Goal: Task Accomplishment & Management: Complete application form

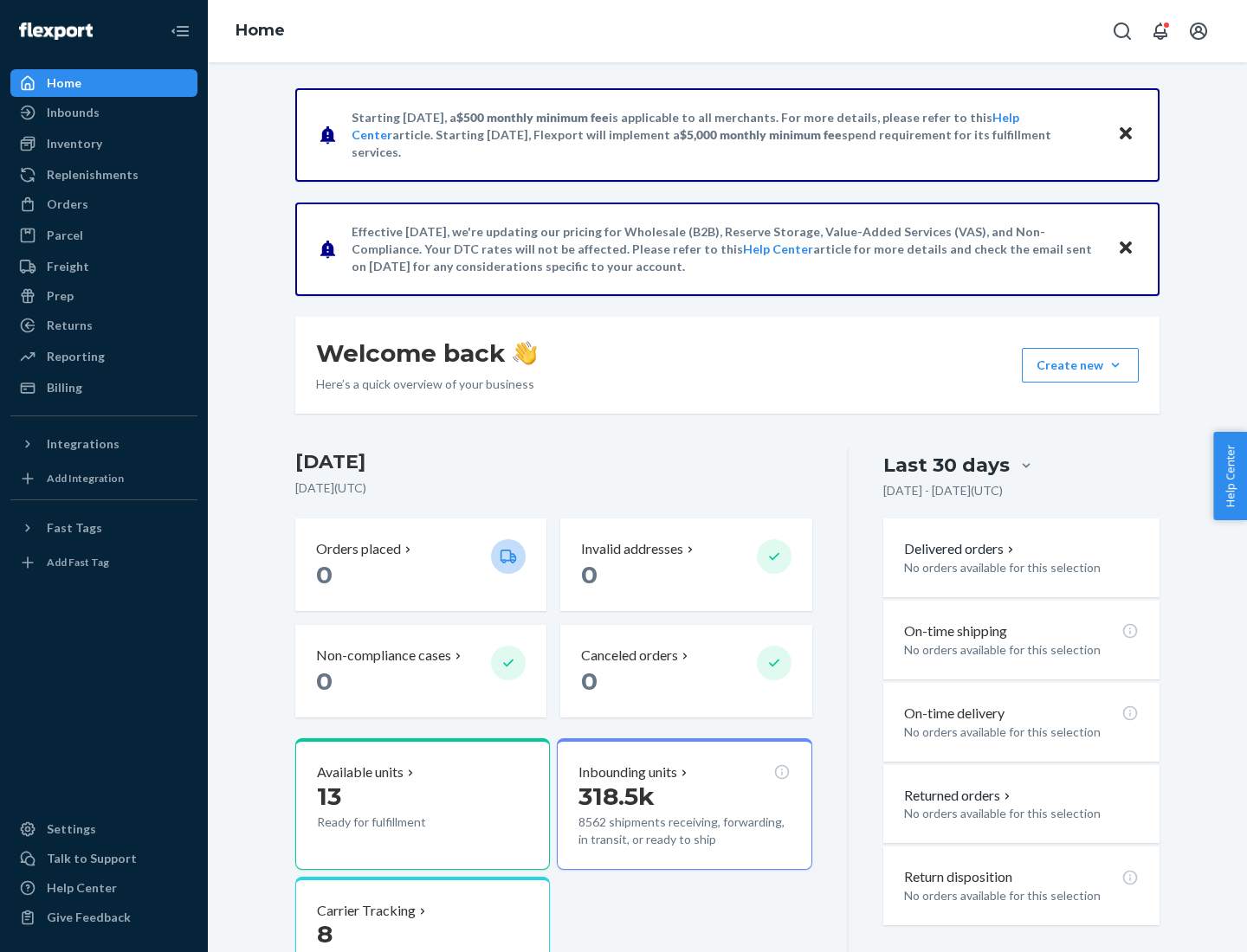
click at [1116, 365] on button "Create new Create new inbound Create new order Create new product" at bounding box center [1080, 365] width 117 height 35
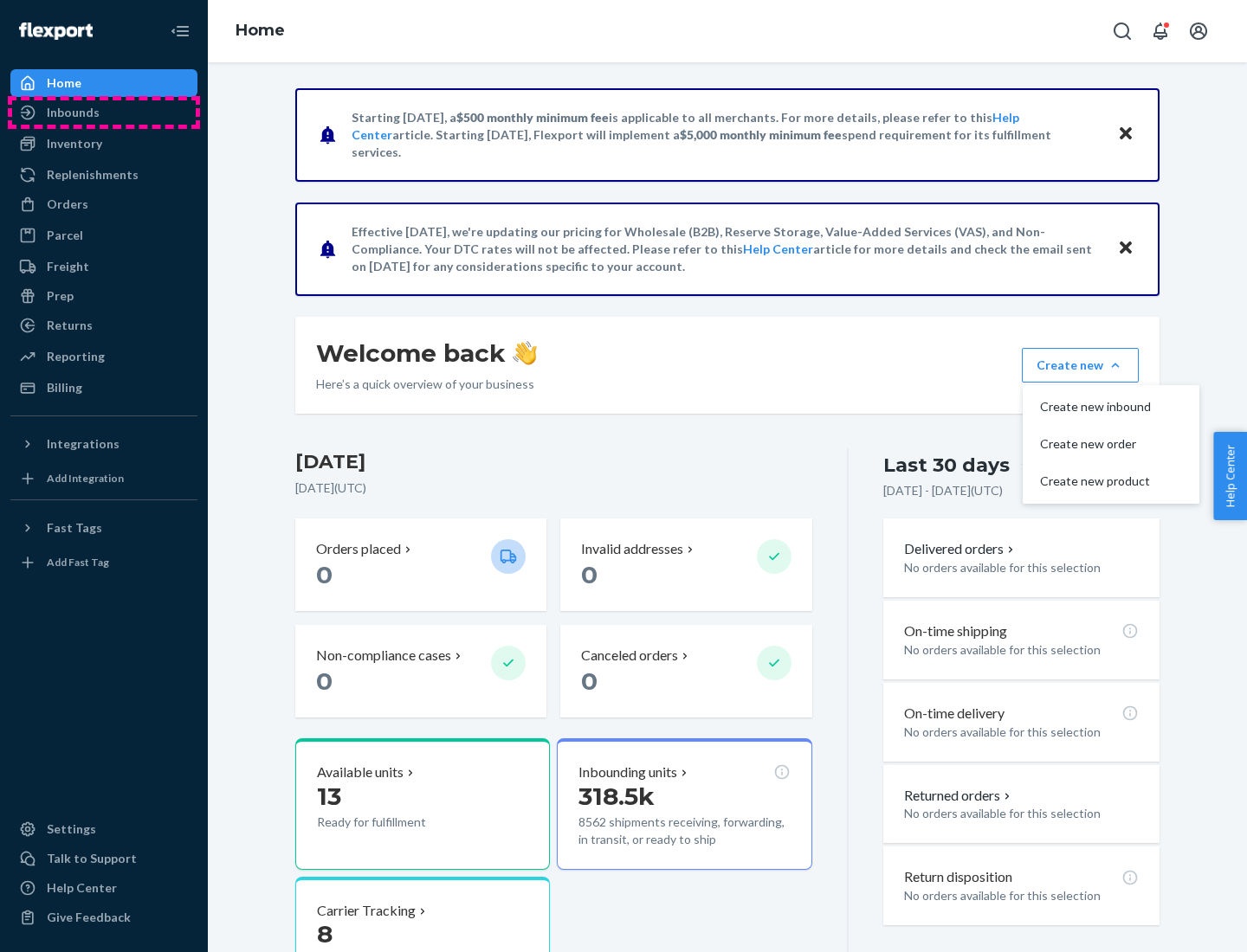
click at [104, 113] on div "Inbounds" at bounding box center [104, 113] width 184 height 24
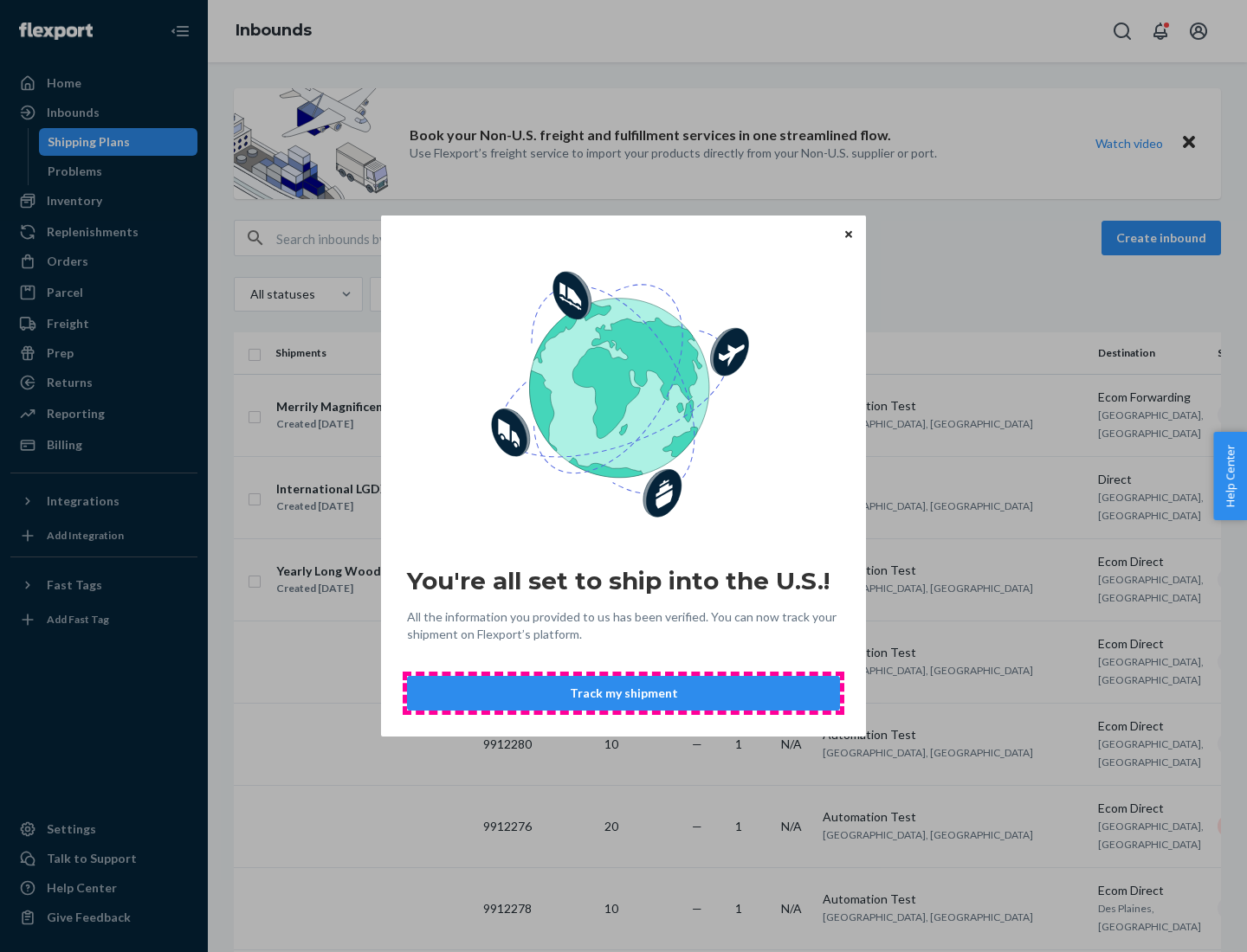
click at [624, 694] on button "Track my shipment" at bounding box center [624, 694] width 433 height 35
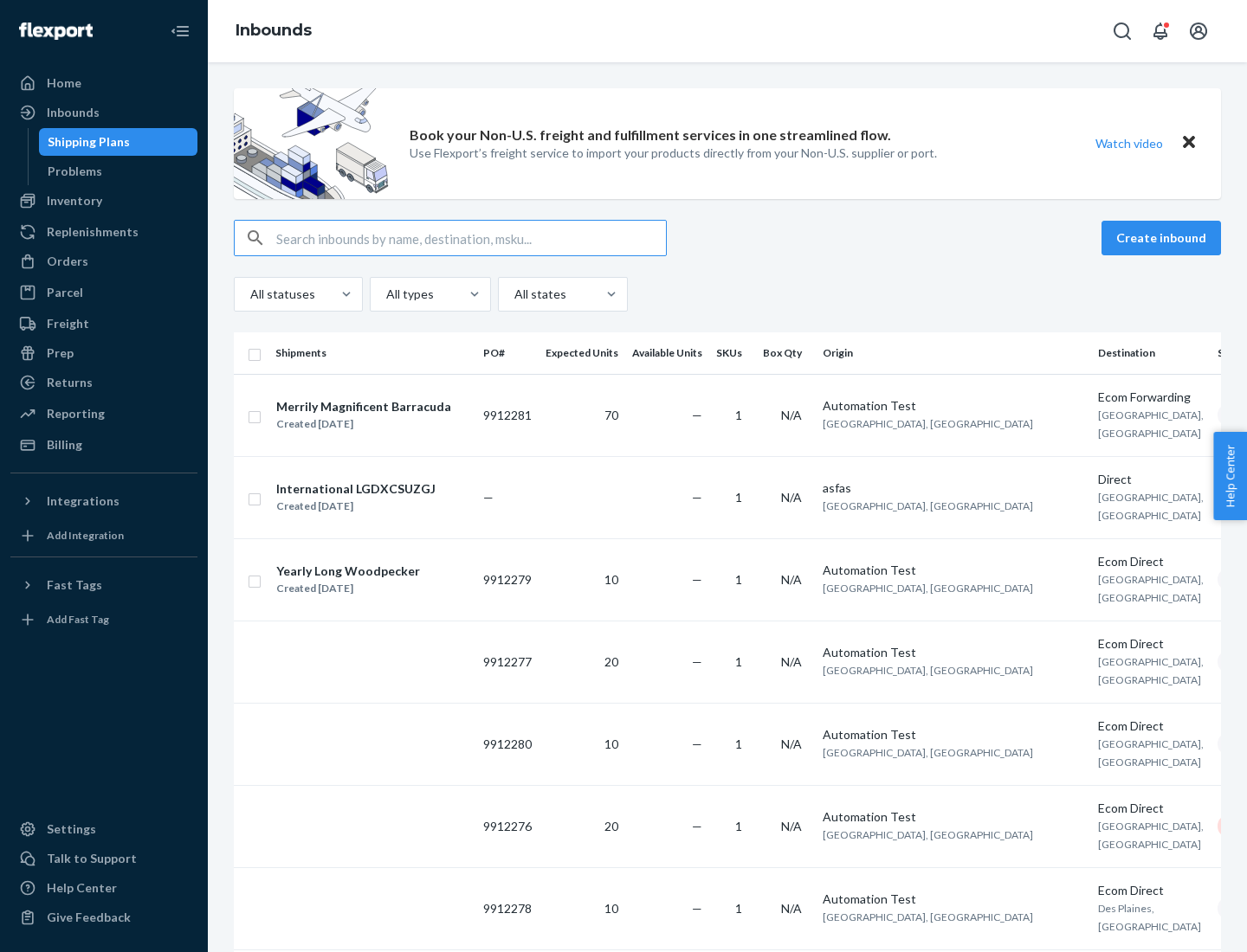
click at [1164, 238] on button "Create inbound" at bounding box center [1162, 238] width 120 height 35
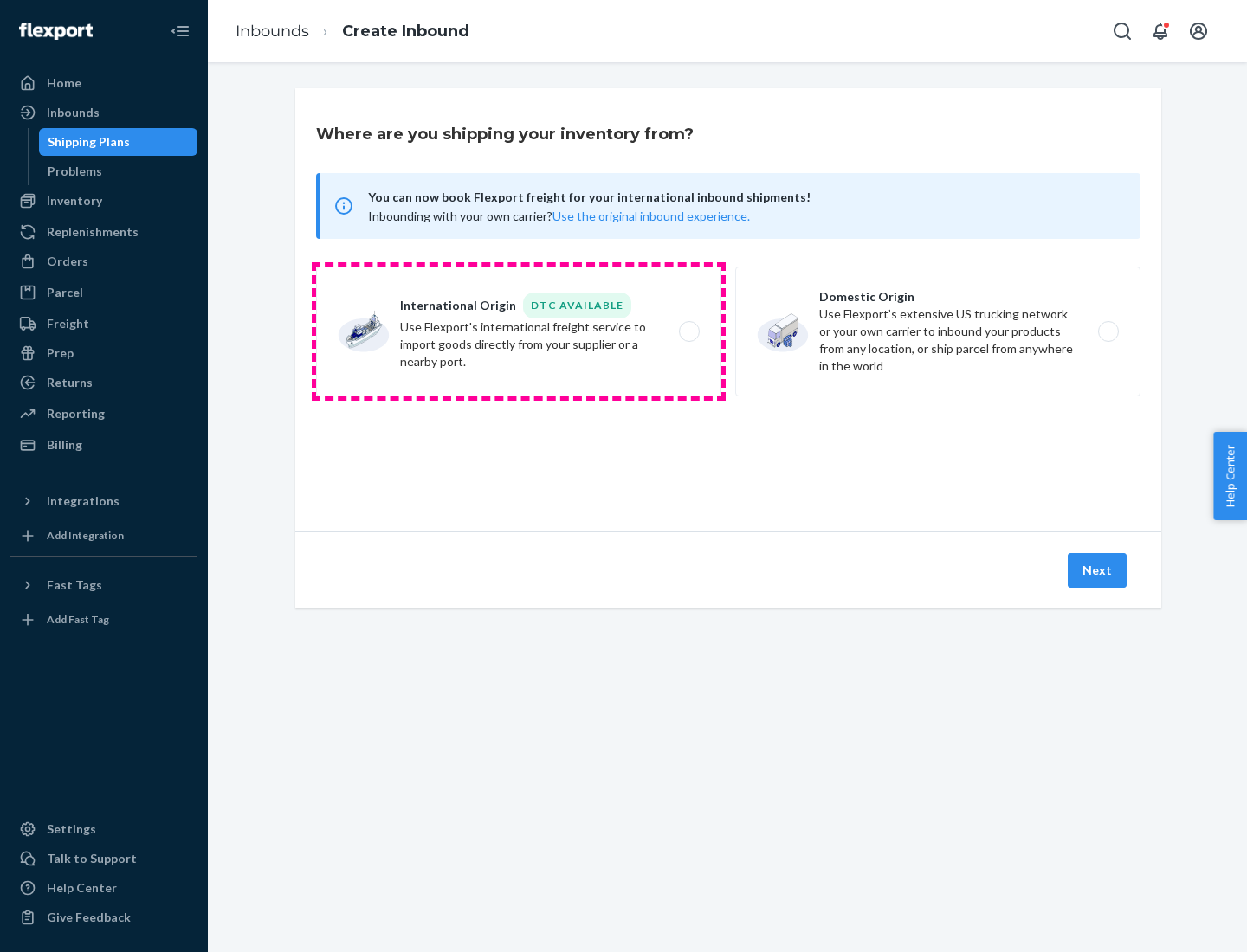
click at [519, 331] on label "International Origin DTC Available Use Flexport's international freight service…" at bounding box center [519, 331] width 405 height 130
click at [689, 331] on input "International Origin DTC Available Use Flexport's international freight service…" at bounding box center [694, 331] width 11 height 11
radio input "true"
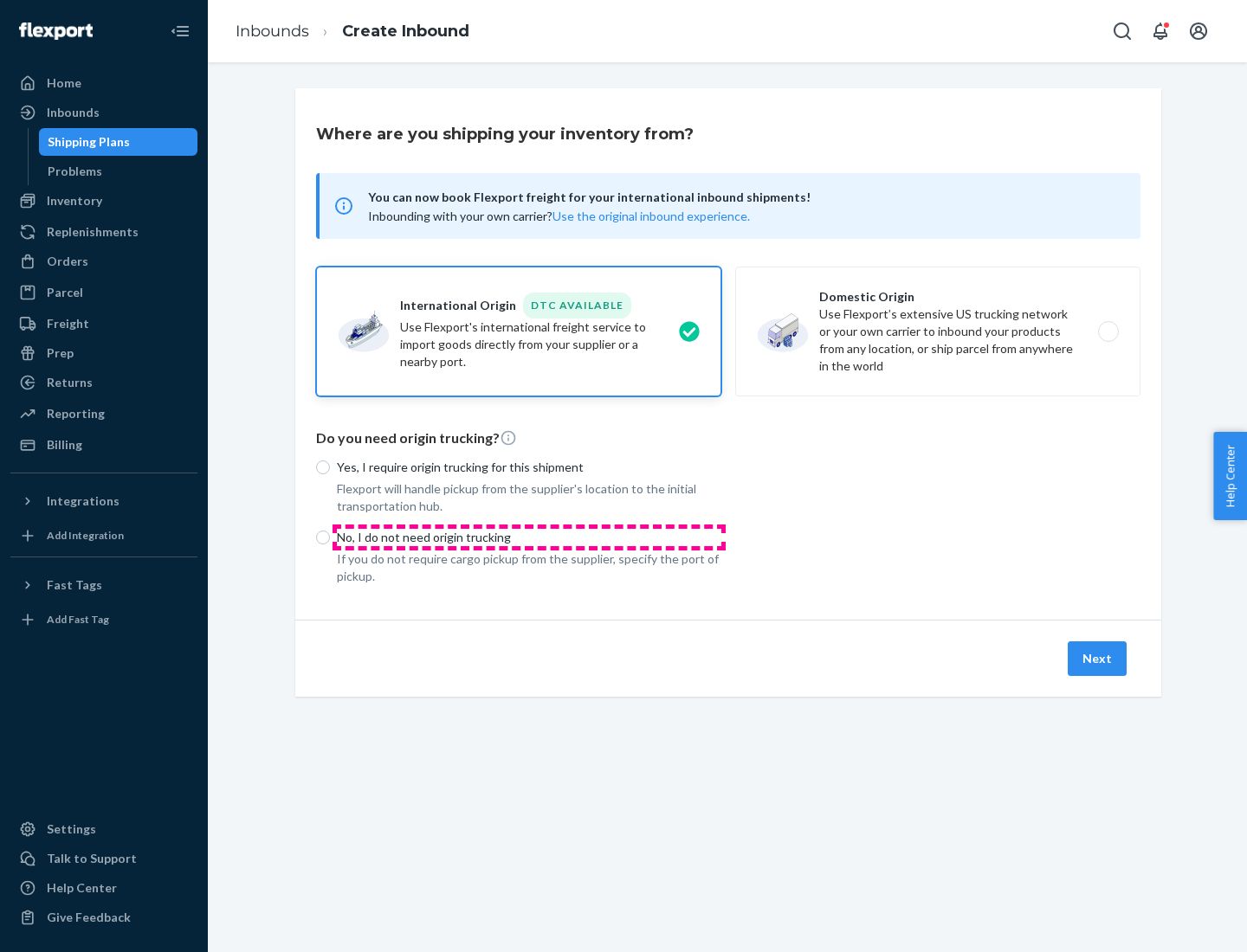
click at [529, 537] on p "No, I do not need origin trucking" at bounding box center [529, 537] width 384 height 17
click at [330, 537] on input "No, I do not need origin trucking" at bounding box center [323, 538] width 14 height 14
radio input "true"
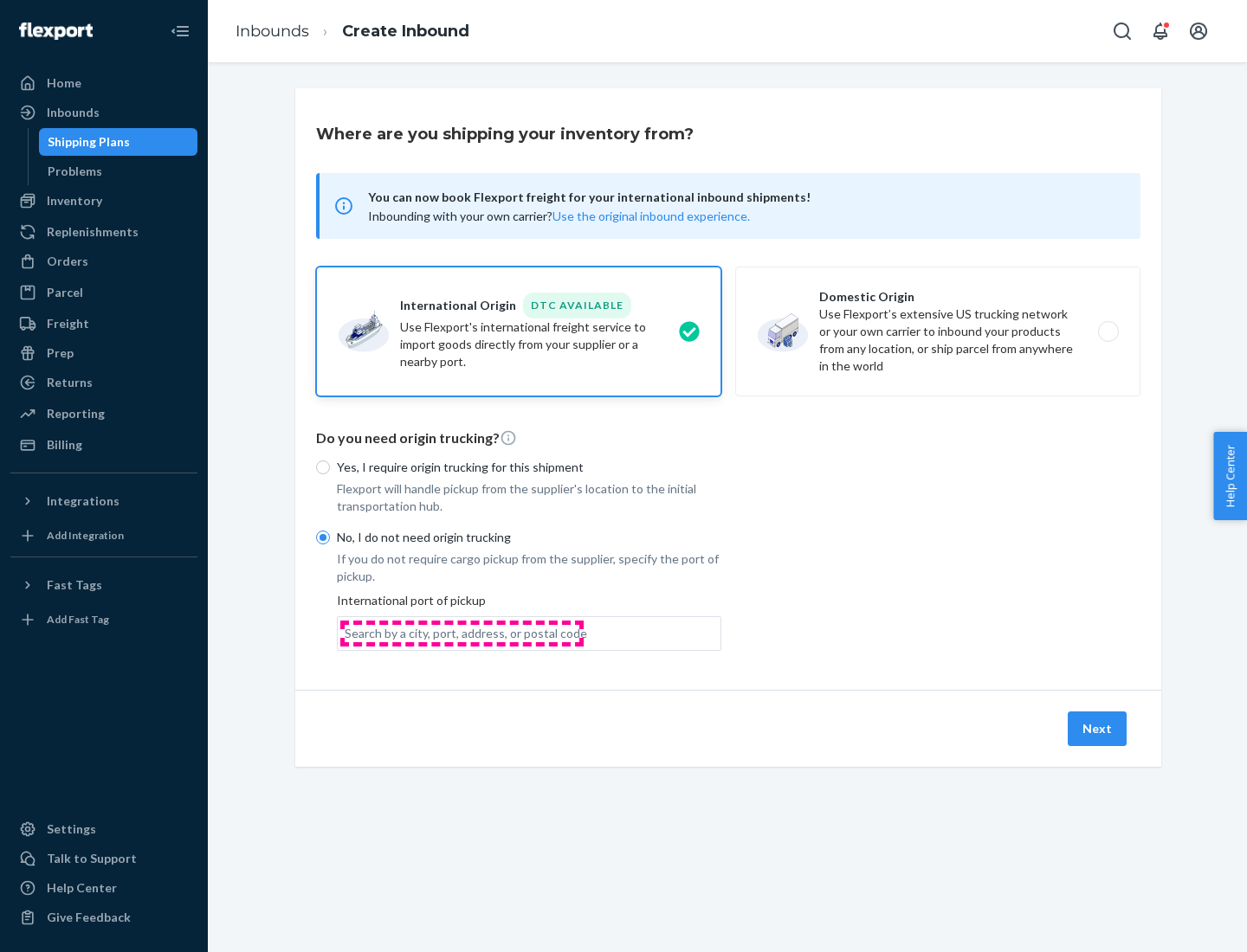
click at [461, 633] on div "Search by a city, port, address, or postal code" at bounding box center [465, 633] width 243 height 17
click at [346, 633] on input "Search by a city, port, address, or postal code" at bounding box center [345, 633] width 2 height 17
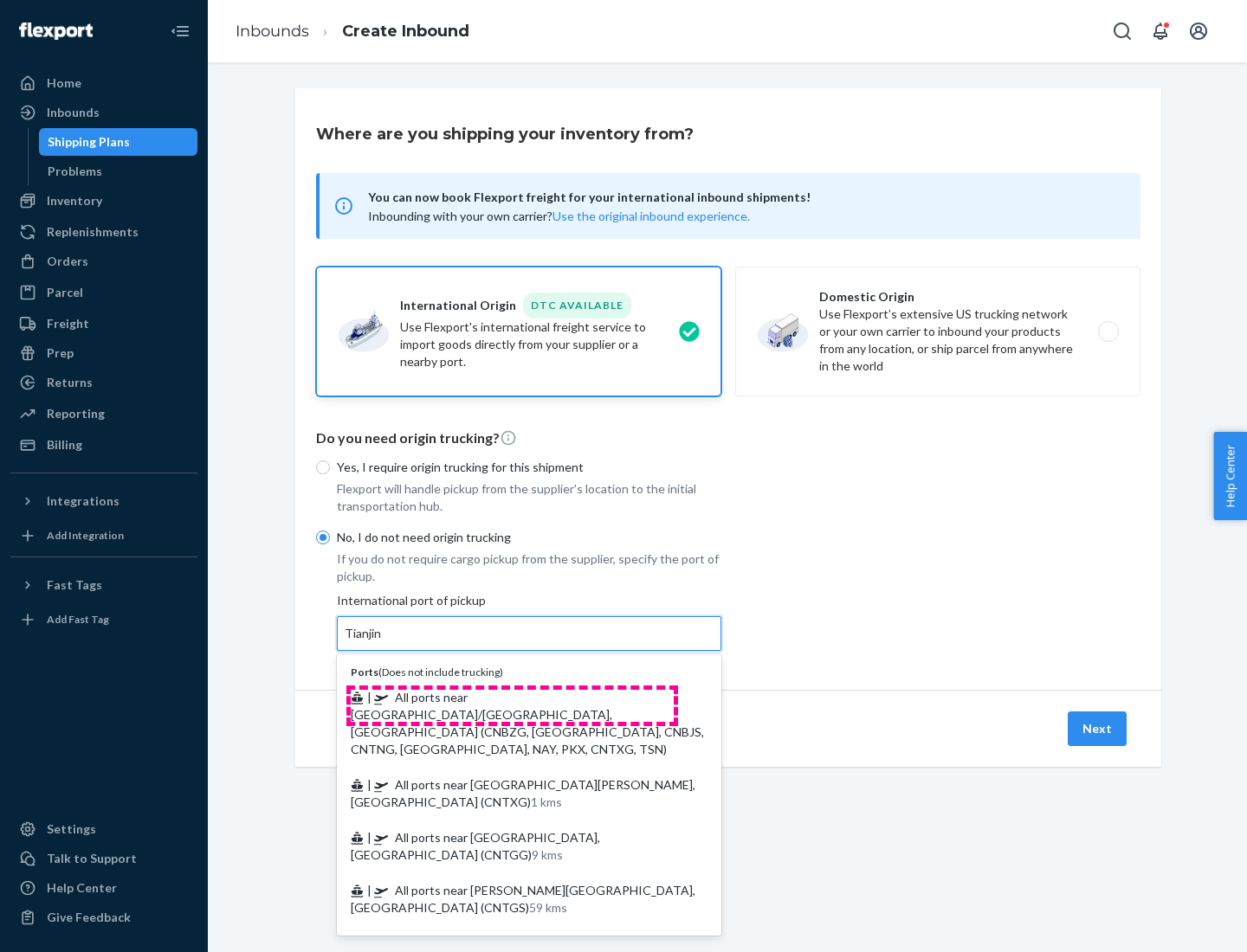
click at [512, 697] on span "| All ports near [GEOGRAPHIC_DATA]/[GEOGRAPHIC_DATA], [GEOGRAPHIC_DATA] (CNBZG,…" at bounding box center [527, 723] width 353 height 67
click at [383, 643] on input "Tianjin" at bounding box center [363, 633] width 38 height 17
type input "All ports near [GEOGRAPHIC_DATA]/[GEOGRAPHIC_DATA], [GEOGRAPHIC_DATA] (CNBZG, […"
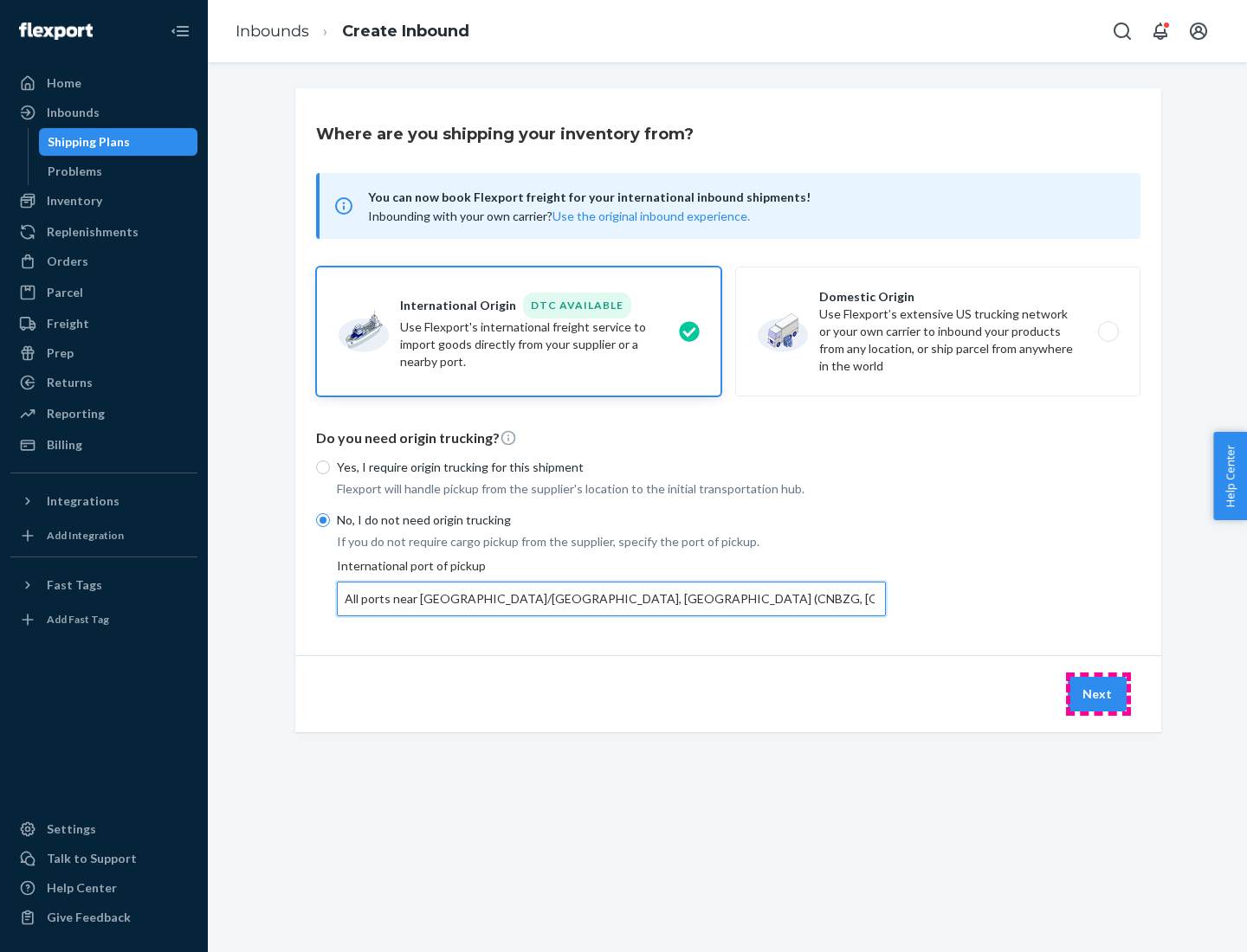
click at [1098, 694] on button "Next" at bounding box center [1097, 695] width 59 height 35
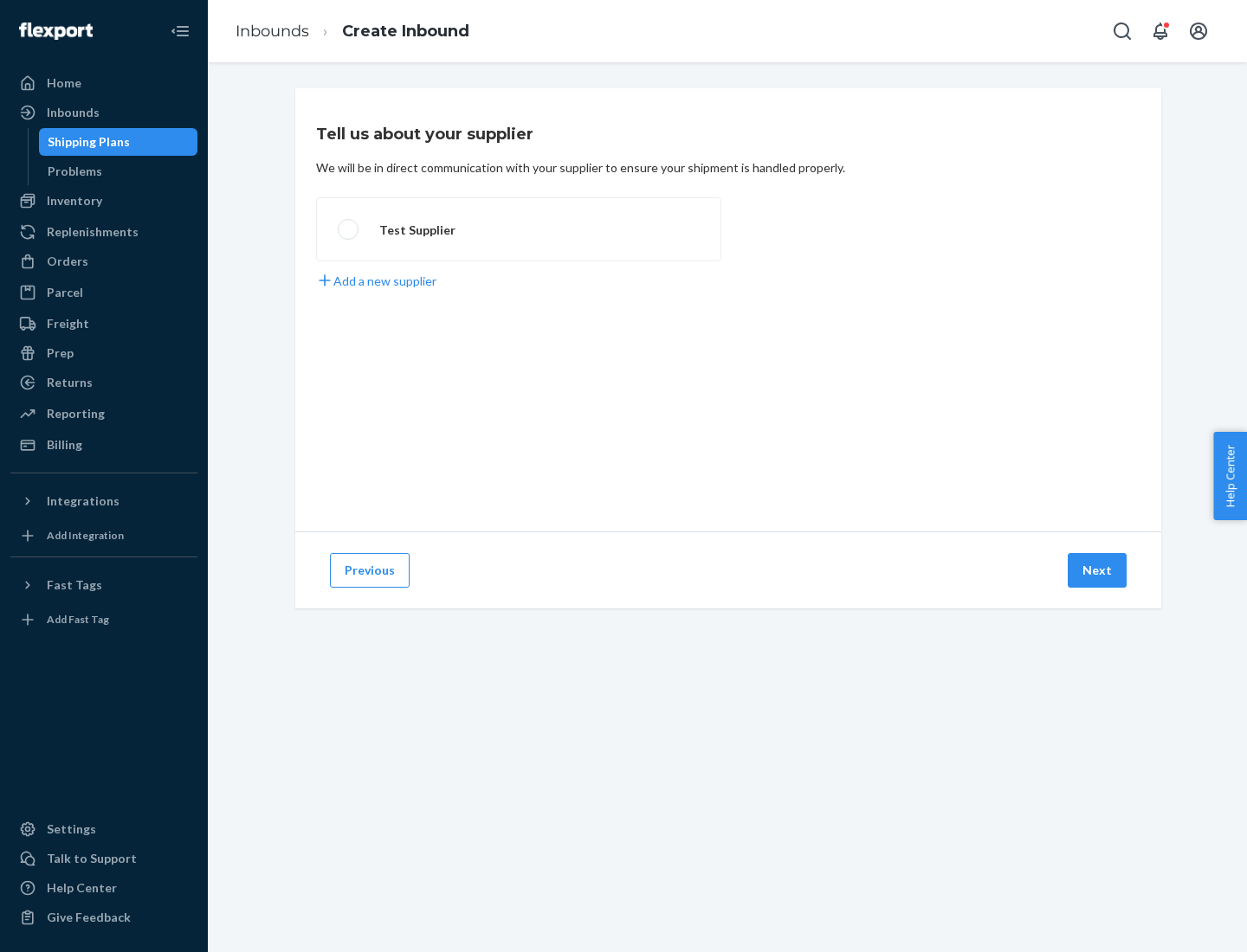
click at [519, 230] on label "Test Supplier" at bounding box center [519, 230] width 405 height 64
click at [349, 230] on input "Test Supplier" at bounding box center [342, 230] width 11 height 11
radio input "true"
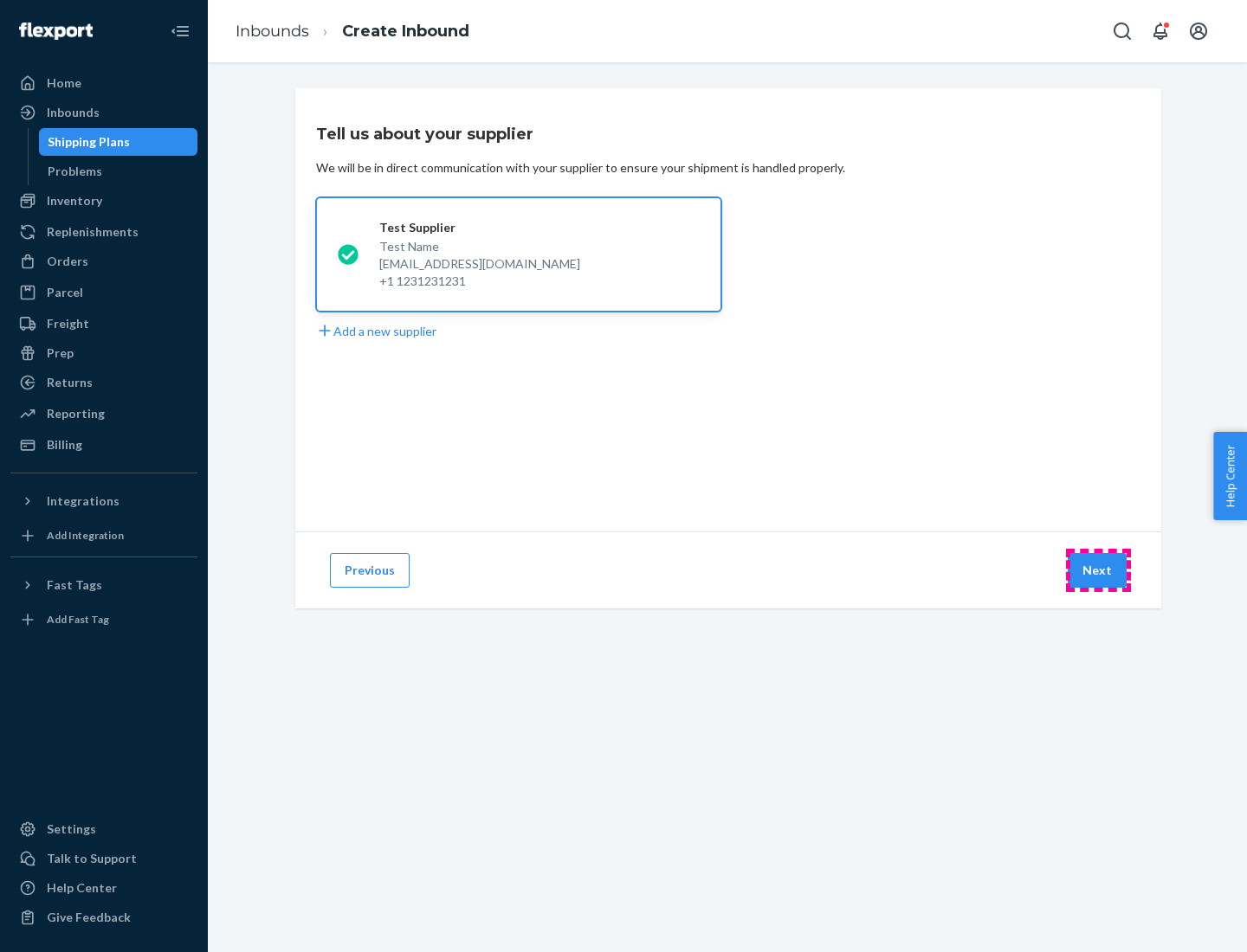
click at [1098, 571] on button "Next" at bounding box center [1097, 570] width 59 height 35
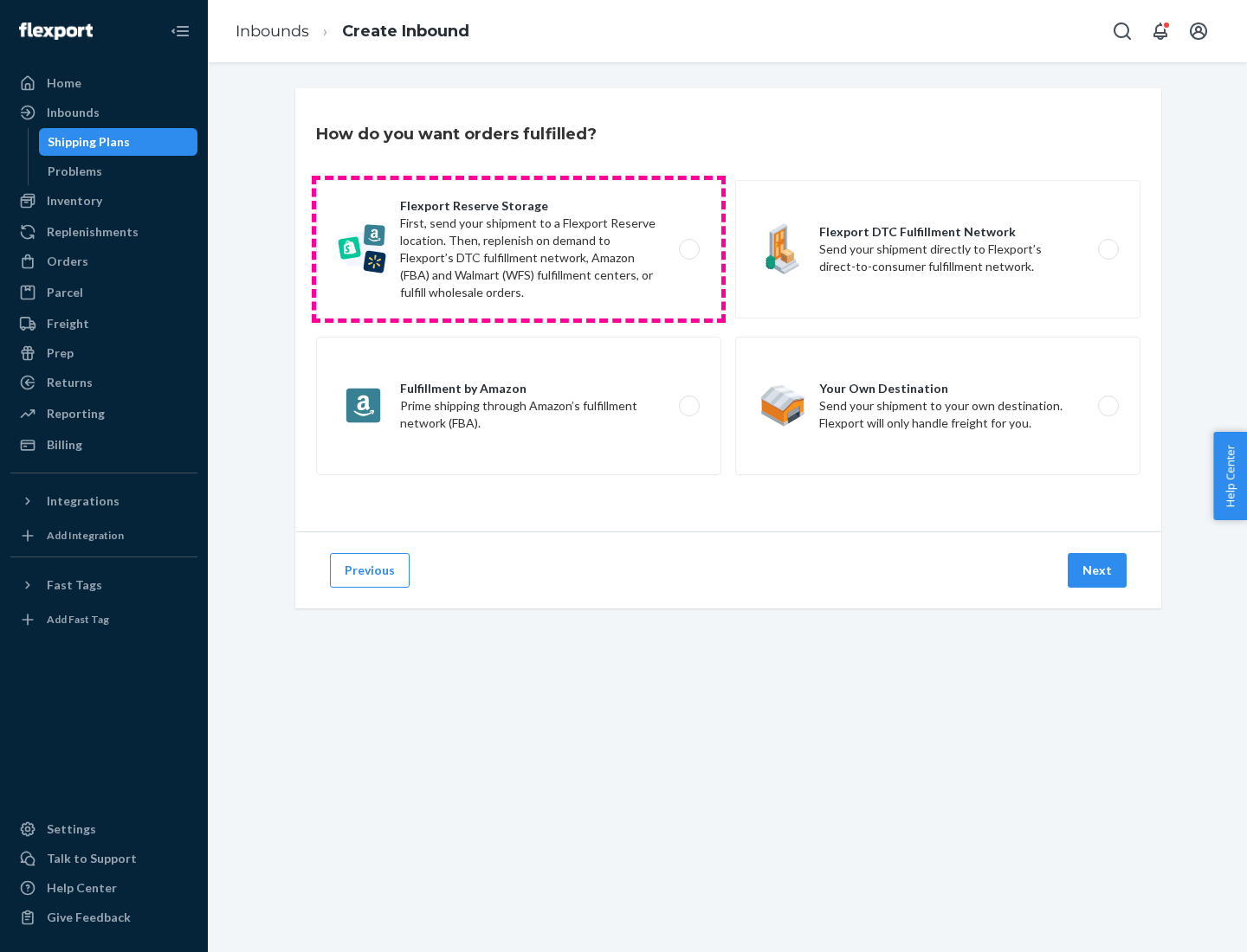
click at [519, 249] on label "Flexport Reserve Storage First, send your shipment to a Flexport Reserve locati…" at bounding box center [519, 248] width 405 height 139
click at [689, 249] on input "Flexport Reserve Storage First, send your shipment to a Flexport Reserve locati…" at bounding box center [694, 249] width 11 height 11
radio input "true"
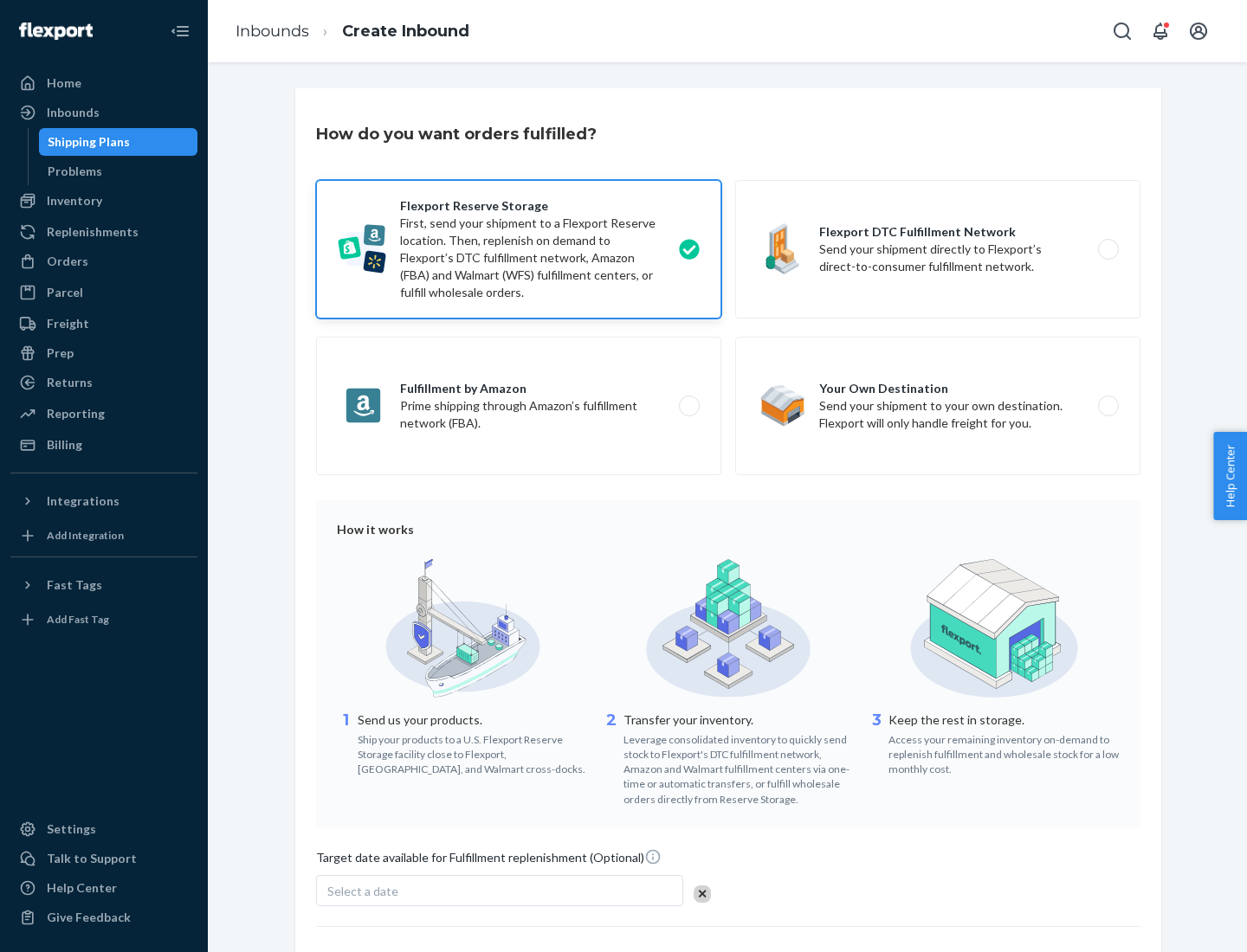
scroll to position [142, 0]
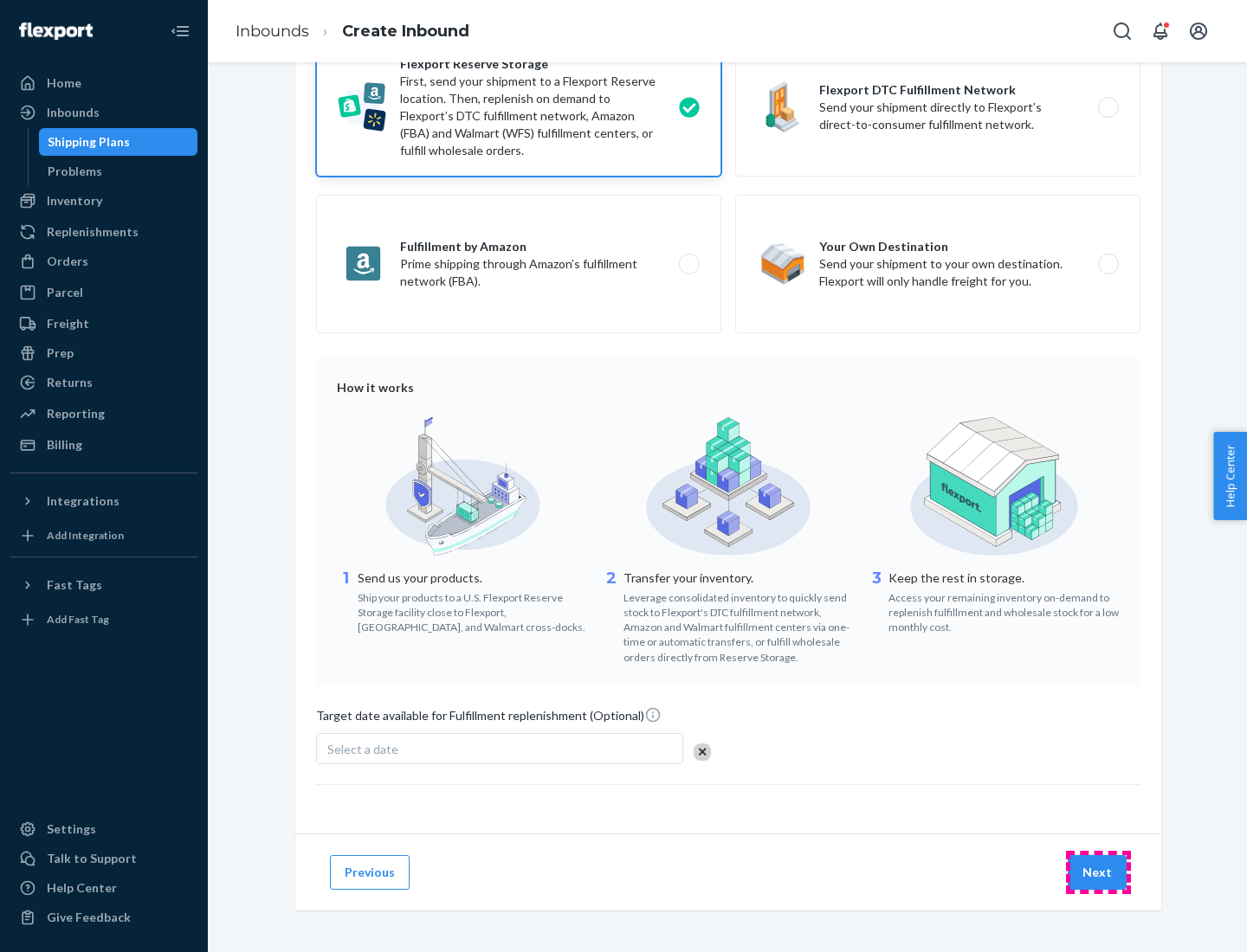
click at [1098, 872] on button "Next" at bounding box center [1097, 872] width 59 height 35
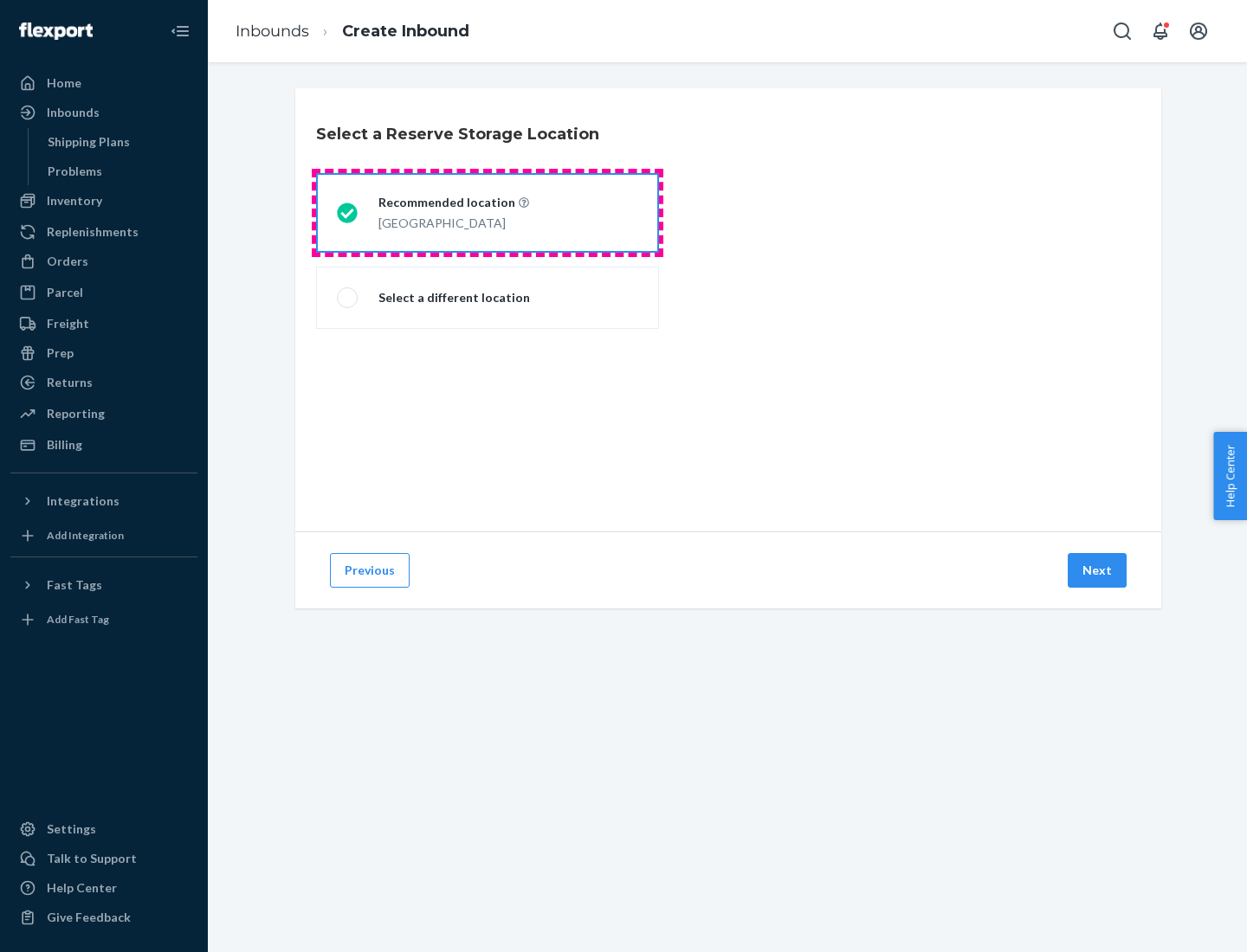
click at [487, 213] on div "[GEOGRAPHIC_DATA]" at bounding box center [453, 222] width 151 height 21
click at [348, 213] on input "Recommended location [GEOGRAPHIC_DATA]" at bounding box center [342, 213] width 11 height 11
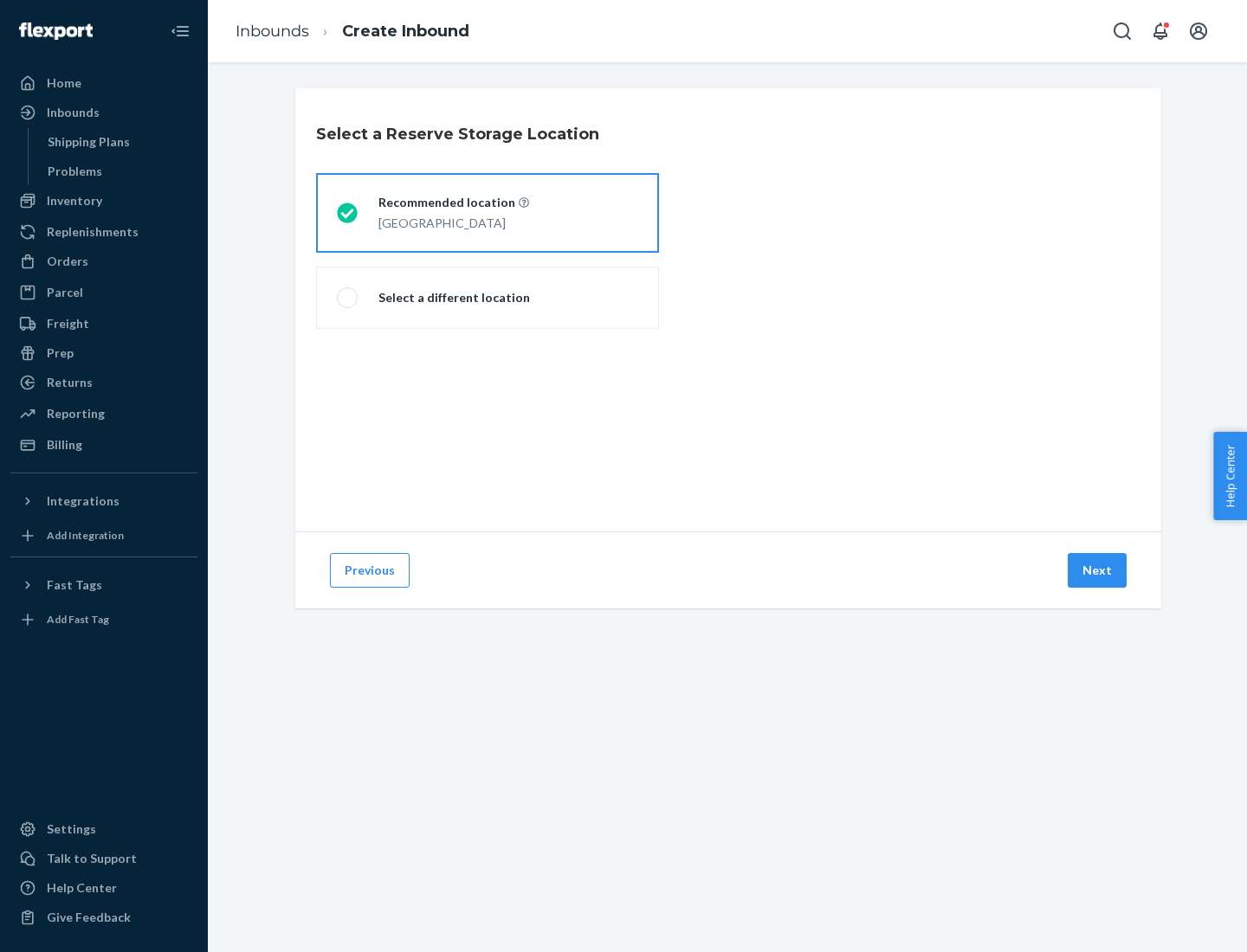
click at [1098, 571] on button "Next" at bounding box center [1097, 570] width 59 height 35
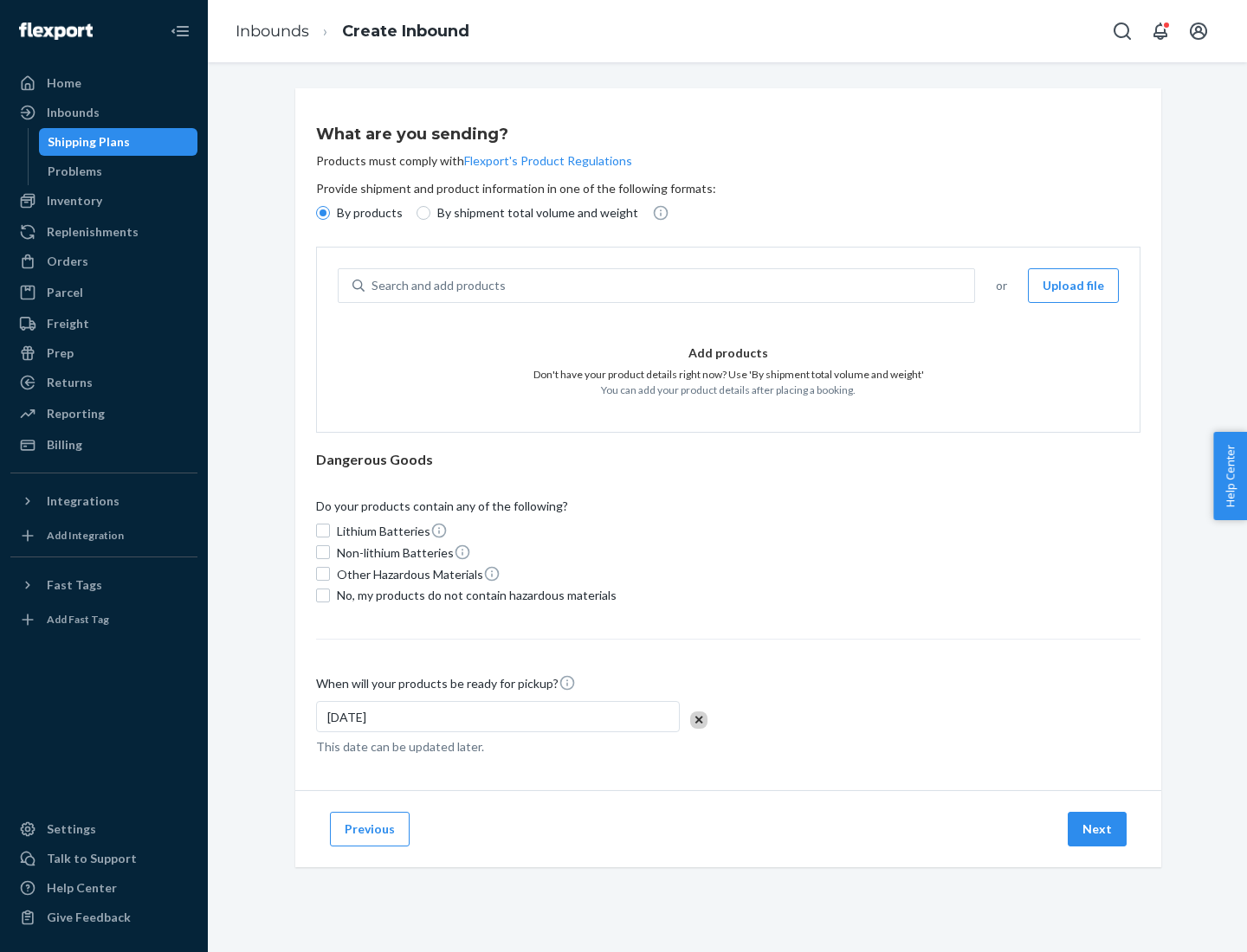
click at [671, 285] on div "Search and add products" at bounding box center [669, 285] width 610 height 31
click at [373, 285] on input "Search and add products" at bounding box center [372, 285] width 2 height 17
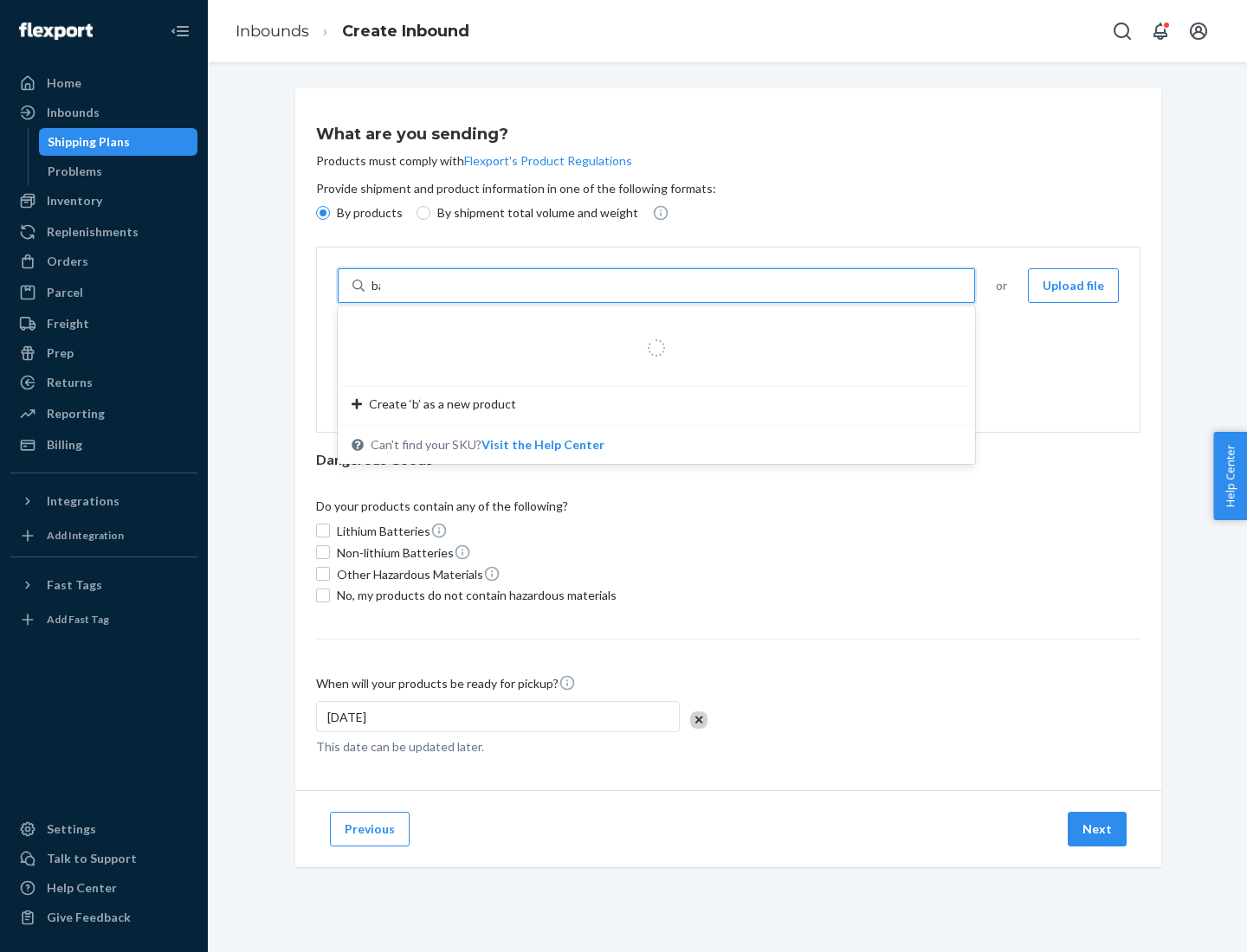
type input "basic"
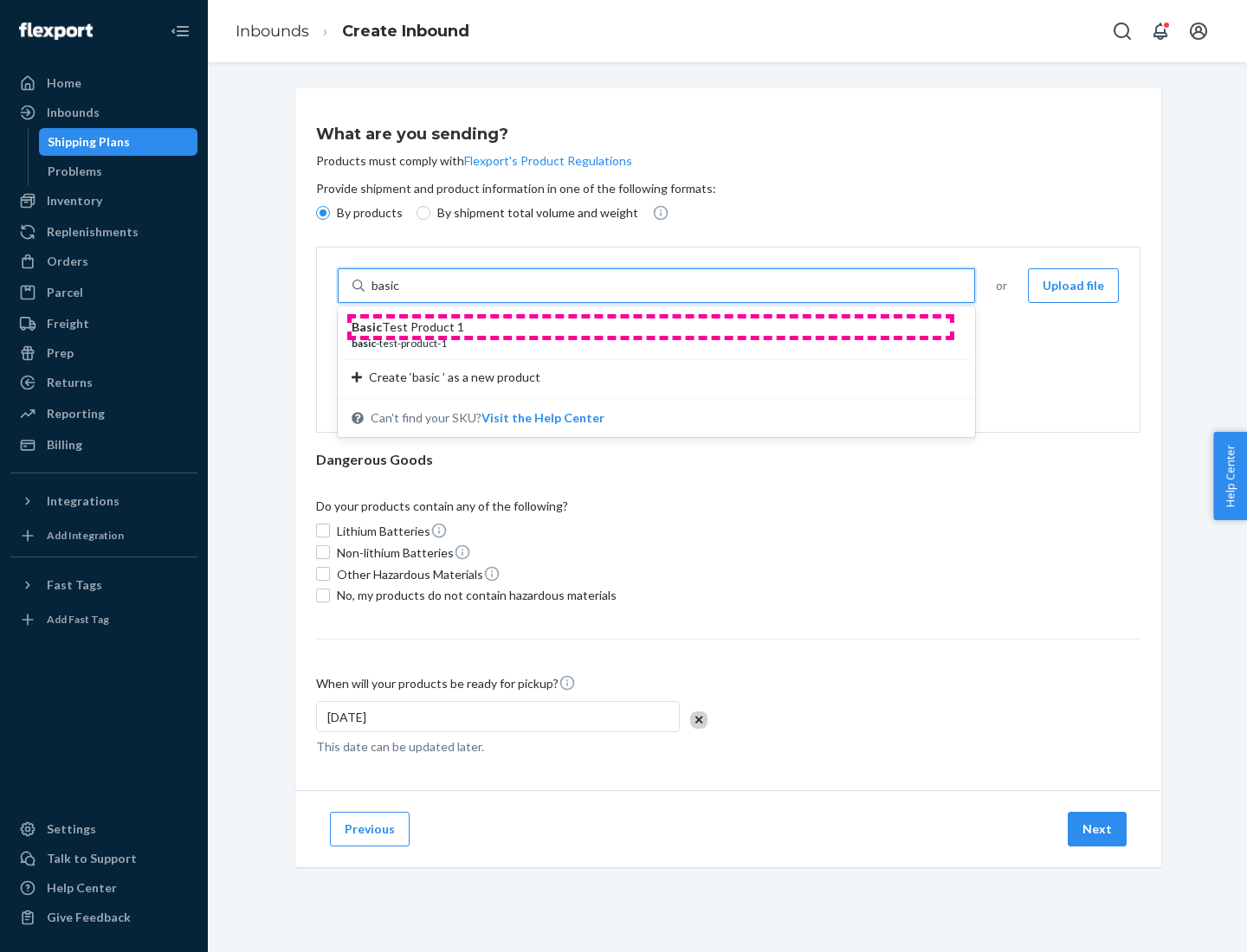
click at [651, 327] on div "Basic Test Product 1" at bounding box center [649, 326] width 596 height 17
click at [402, 294] on input "basic" at bounding box center [386, 285] width 31 height 17
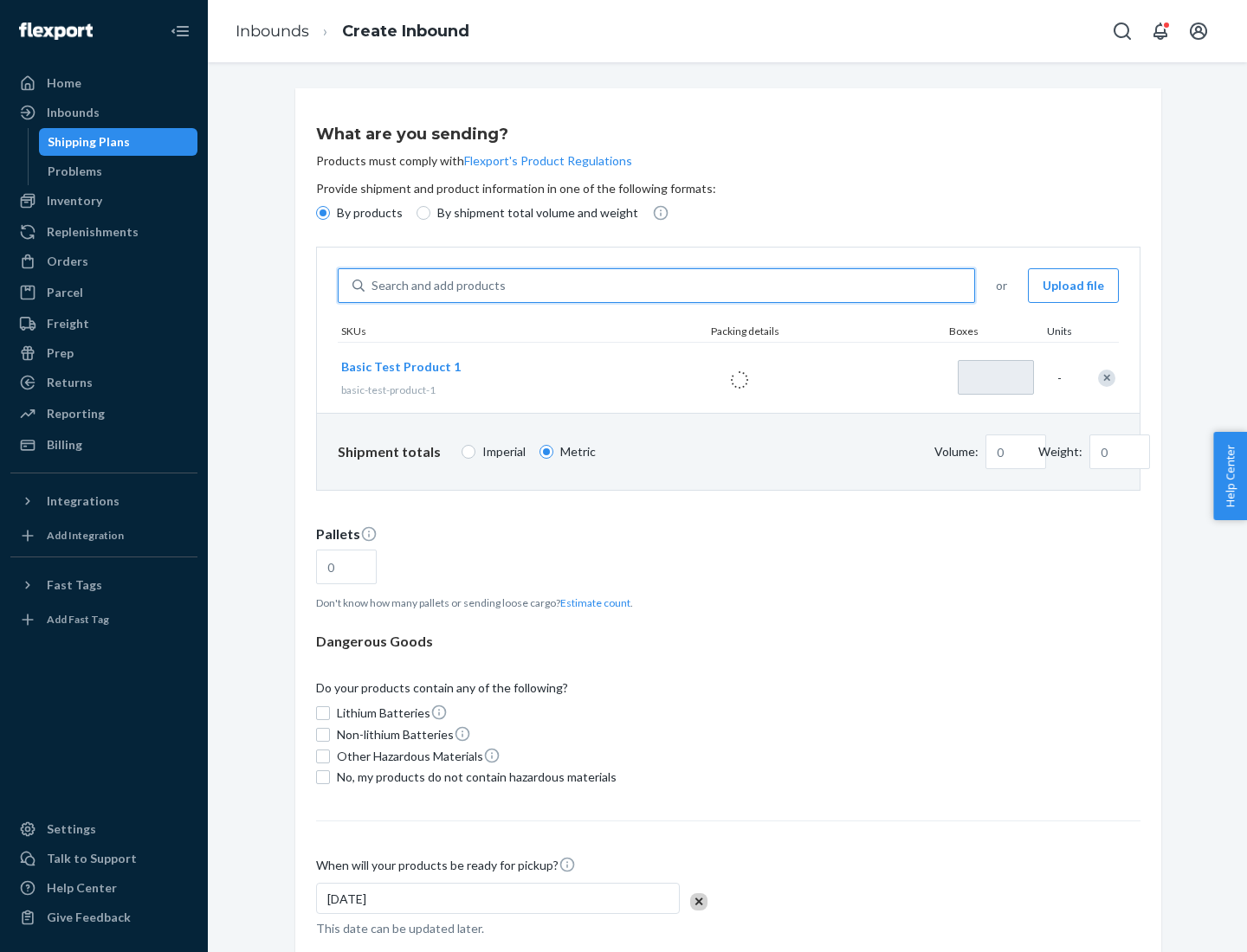
type input "1"
type input "1.09"
type input "3.27"
type input "3"
type input "0.01"
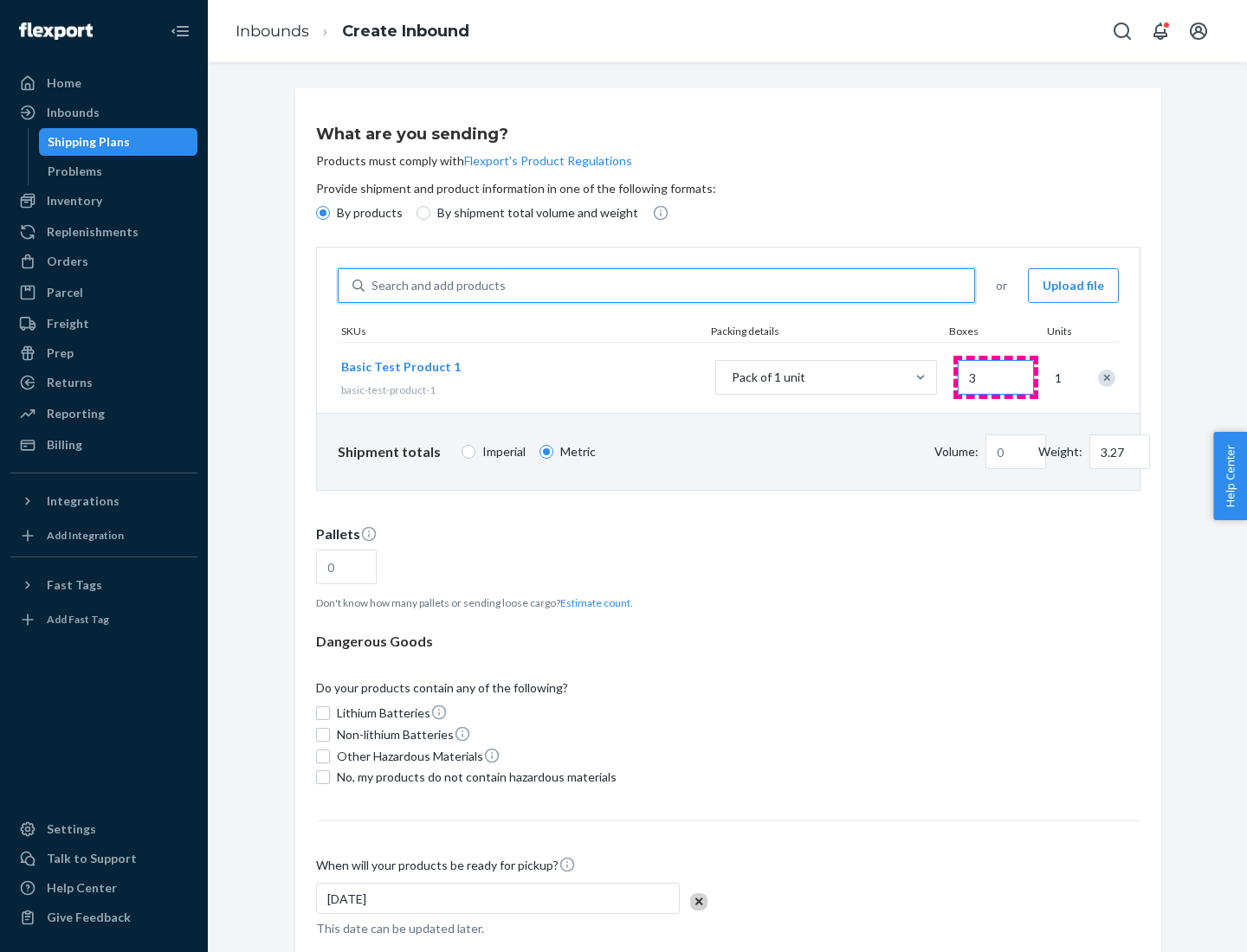
type input "32.66"
type input "30"
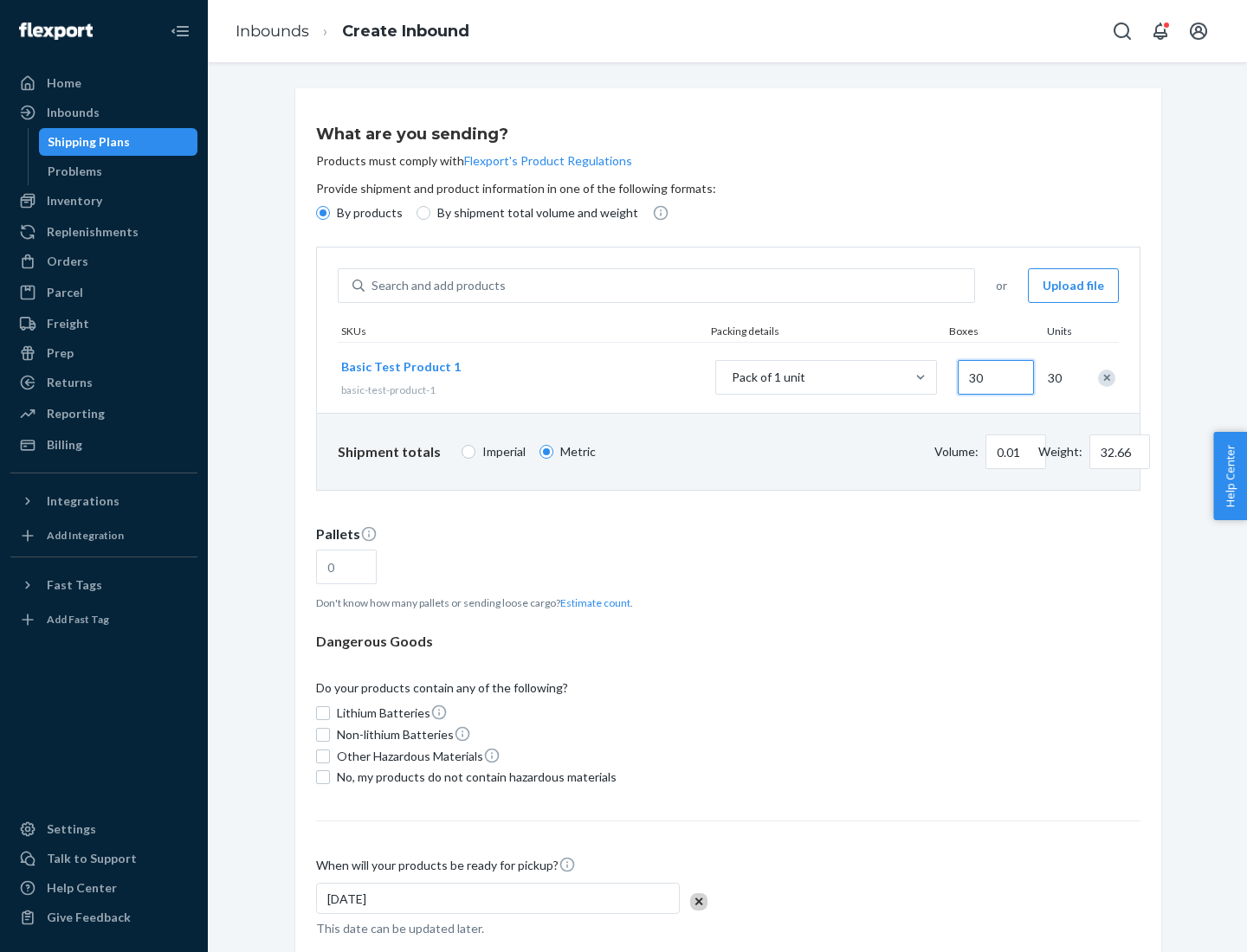
type input "0.07"
type input "326.59"
type input "300"
type input "0.68"
type input "3265.86"
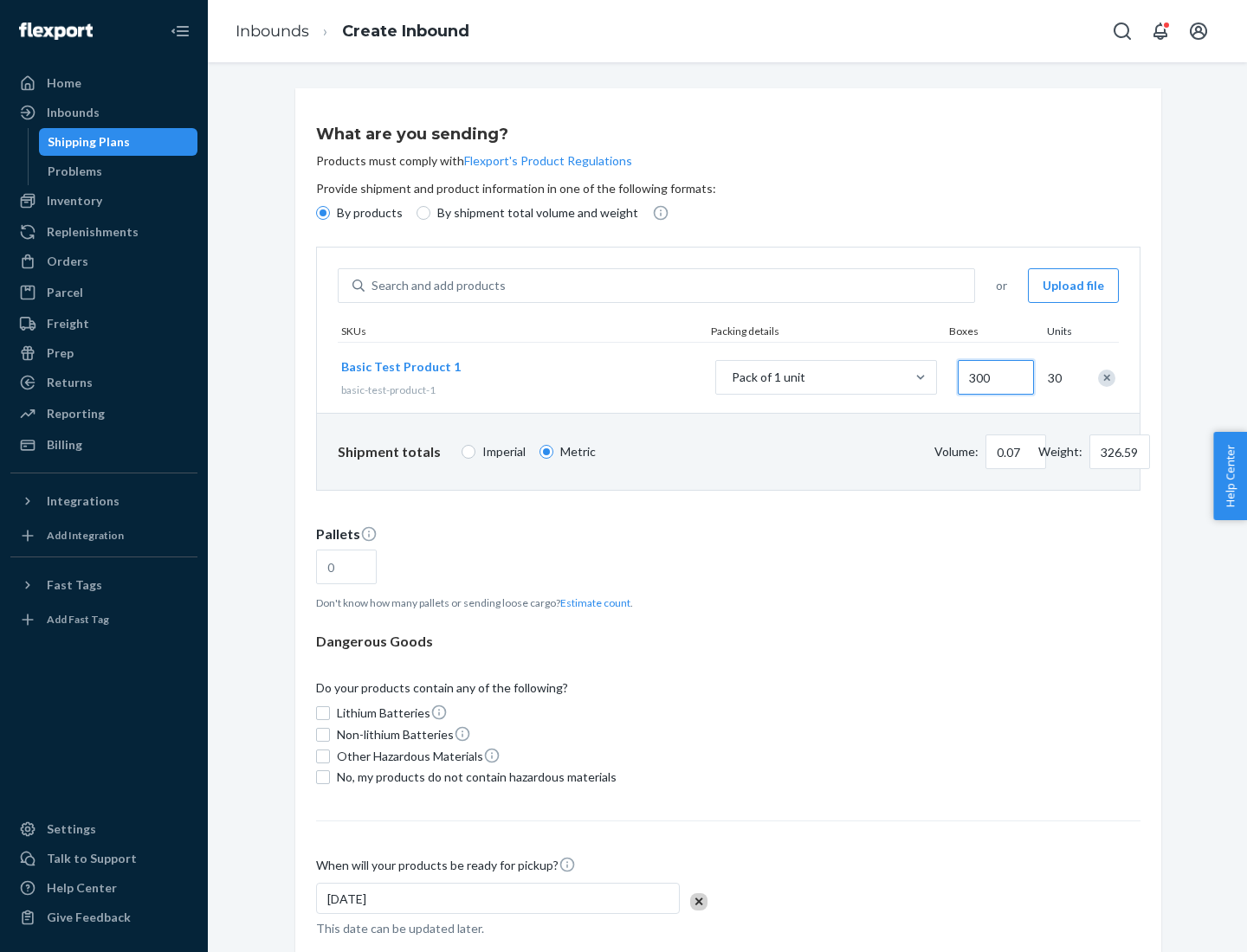
type input "3000"
type input "1.09"
type input "1"
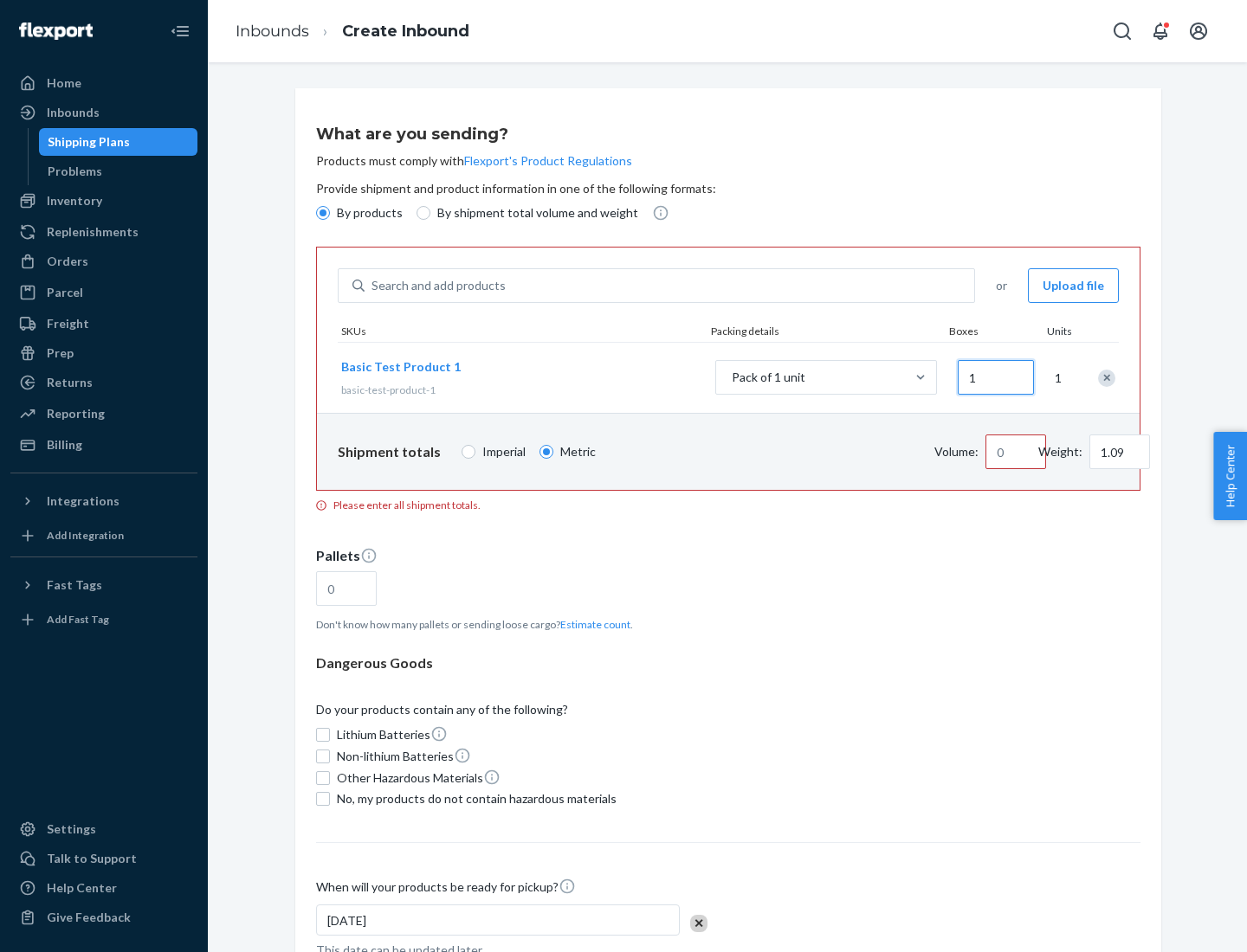
type input "10.89"
type input "10"
type input "0.02"
type input "108.86"
type input "100"
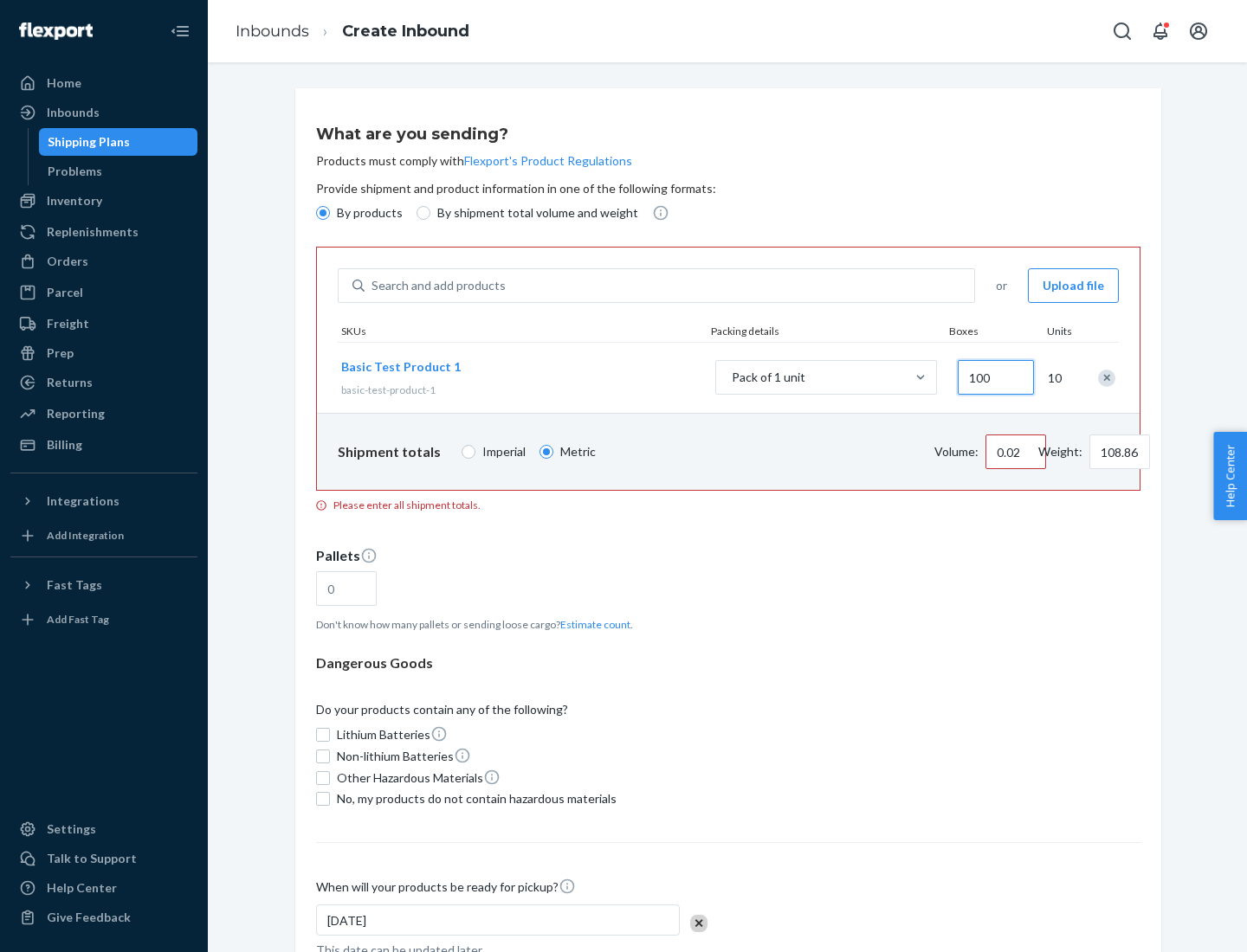
type input "0.23"
type input "1088.62"
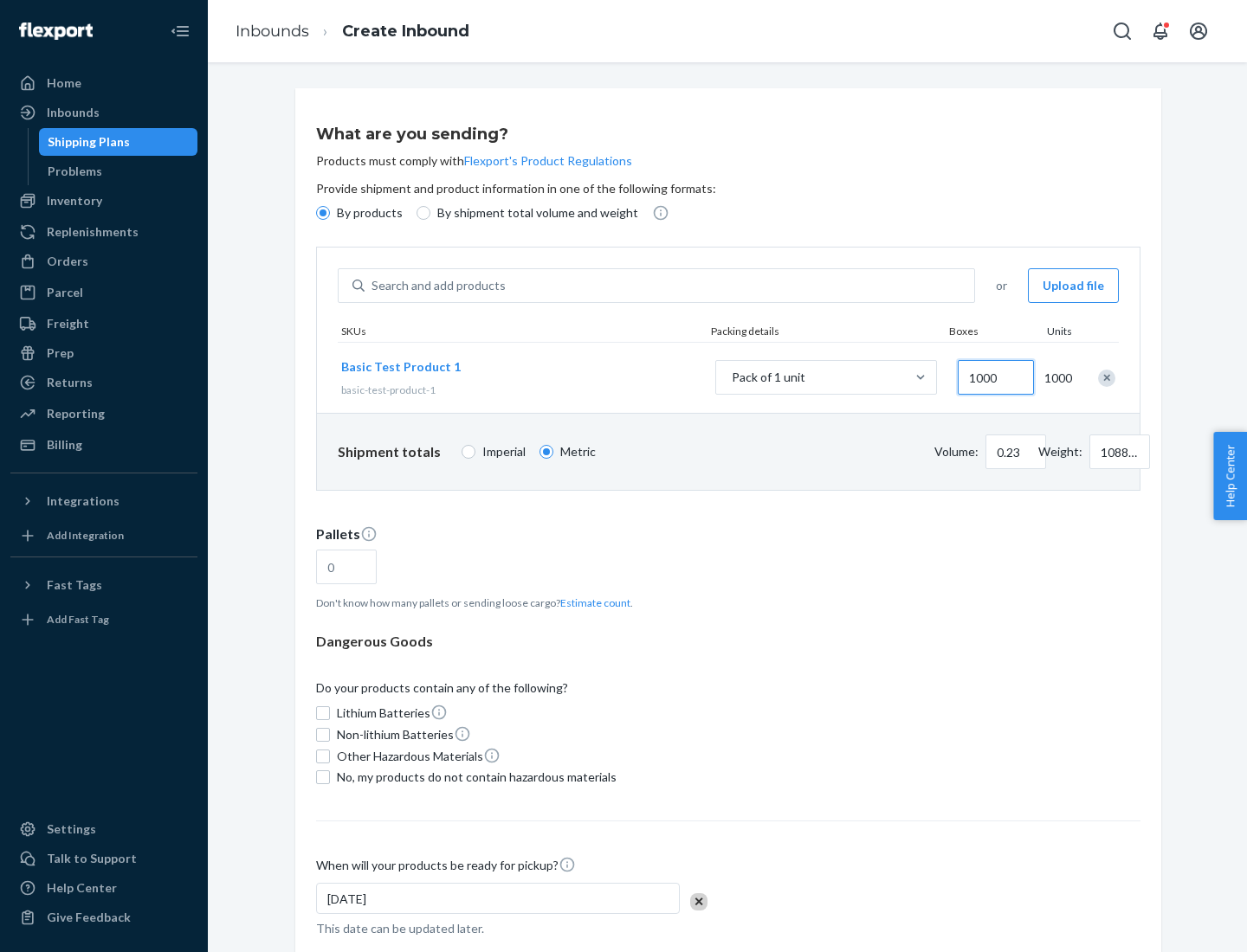
scroll to position [60, 0]
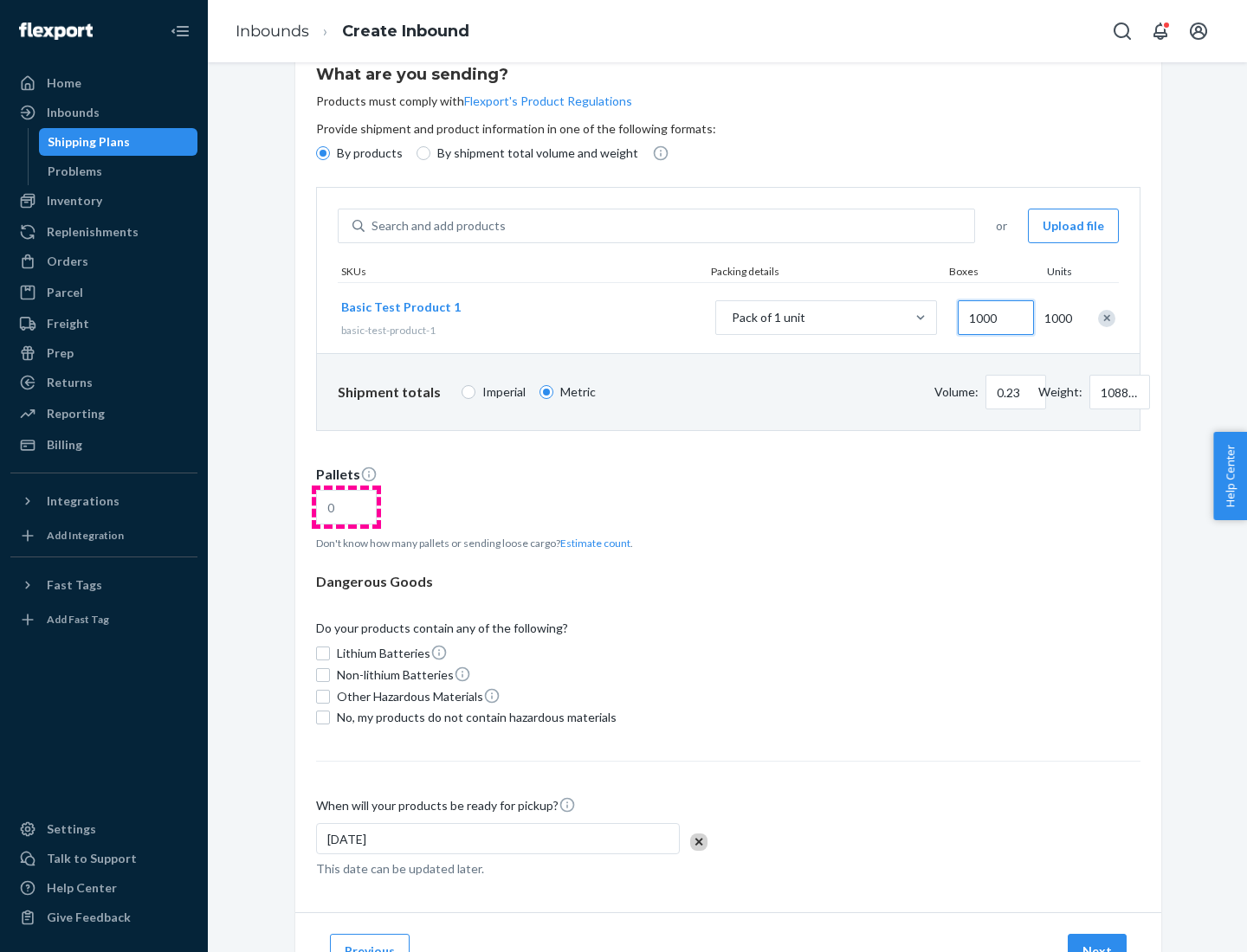
type input "1000"
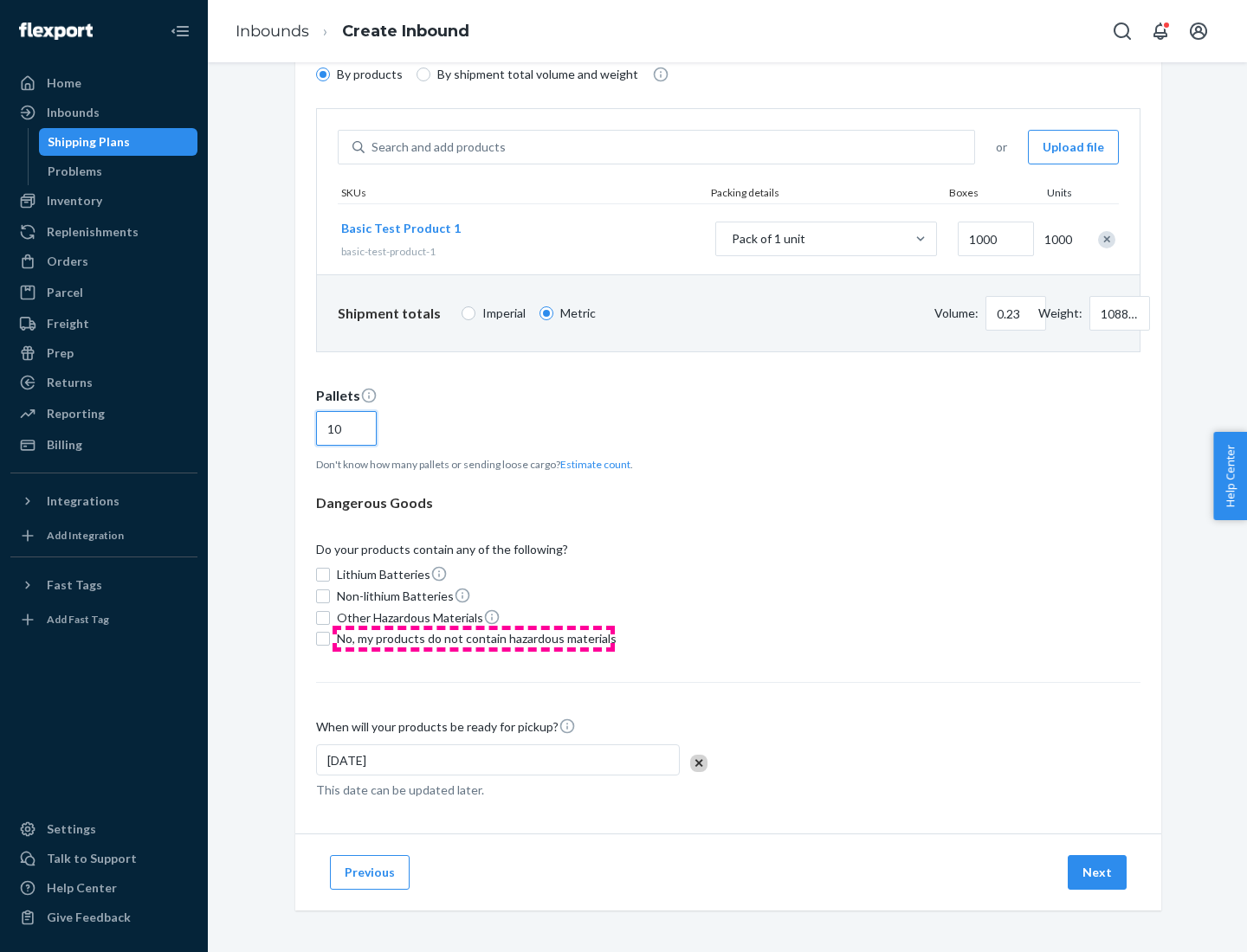
type input "10"
click at [474, 639] on span "No, my products do not contain hazardous materials" at bounding box center [477, 639] width 280 height 17
click at [330, 639] on input "No, my products do not contain hazardous materials" at bounding box center [323, 639] width 14 height 14
checkbox input "true"
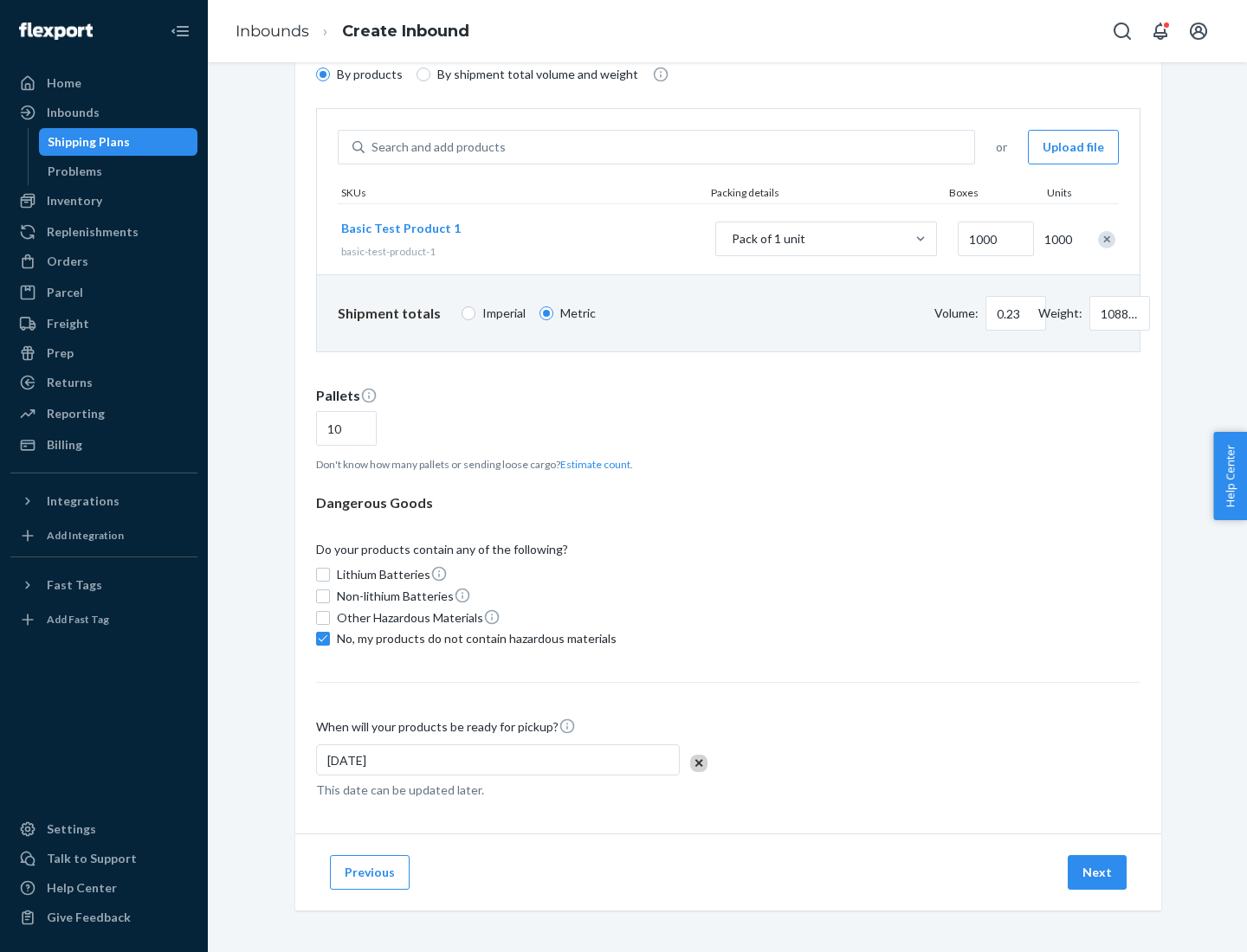
click at [1098, 873] on button "Next" at bounding box center [1097, 872] width 59 height 35
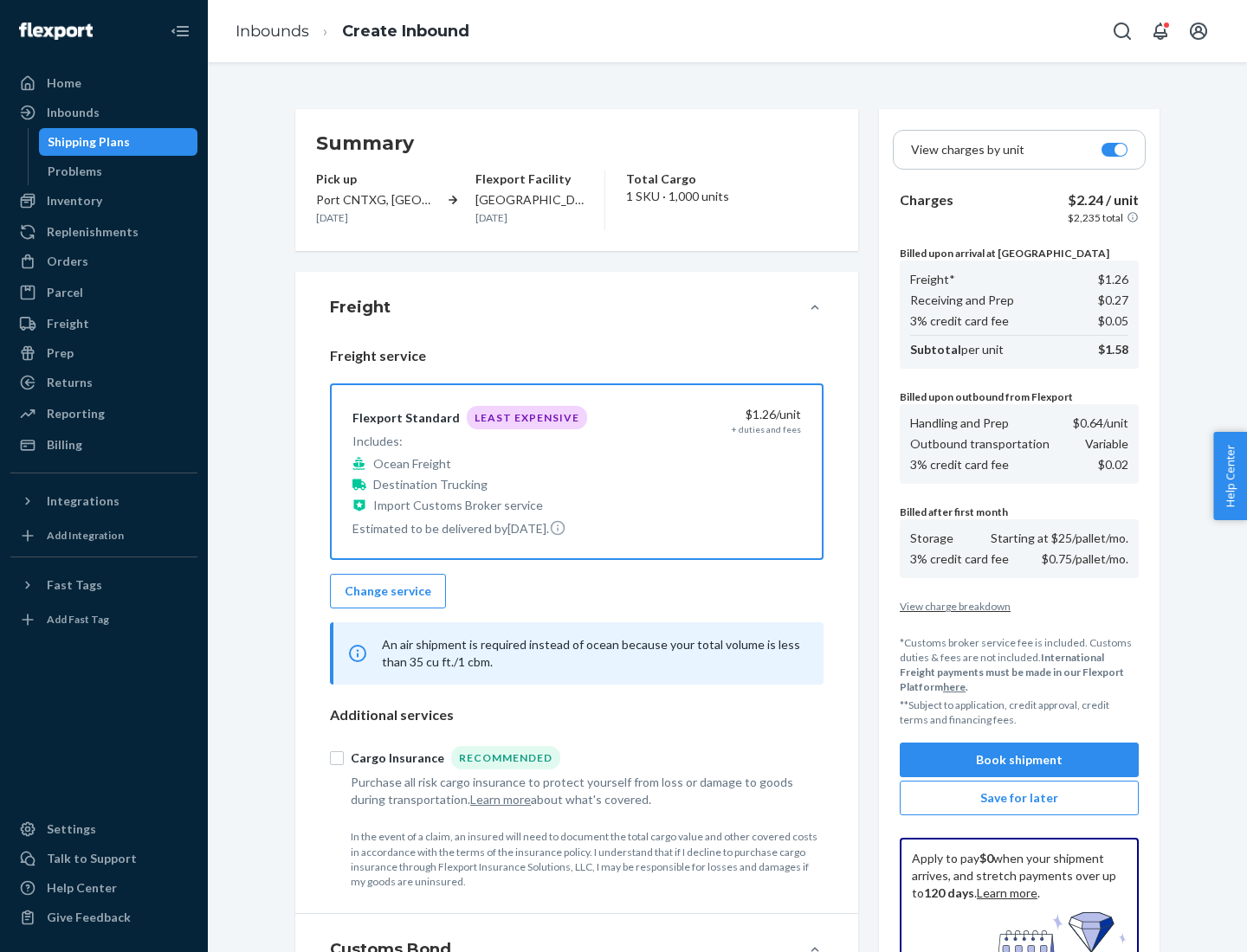
scroll to position [252, 0]
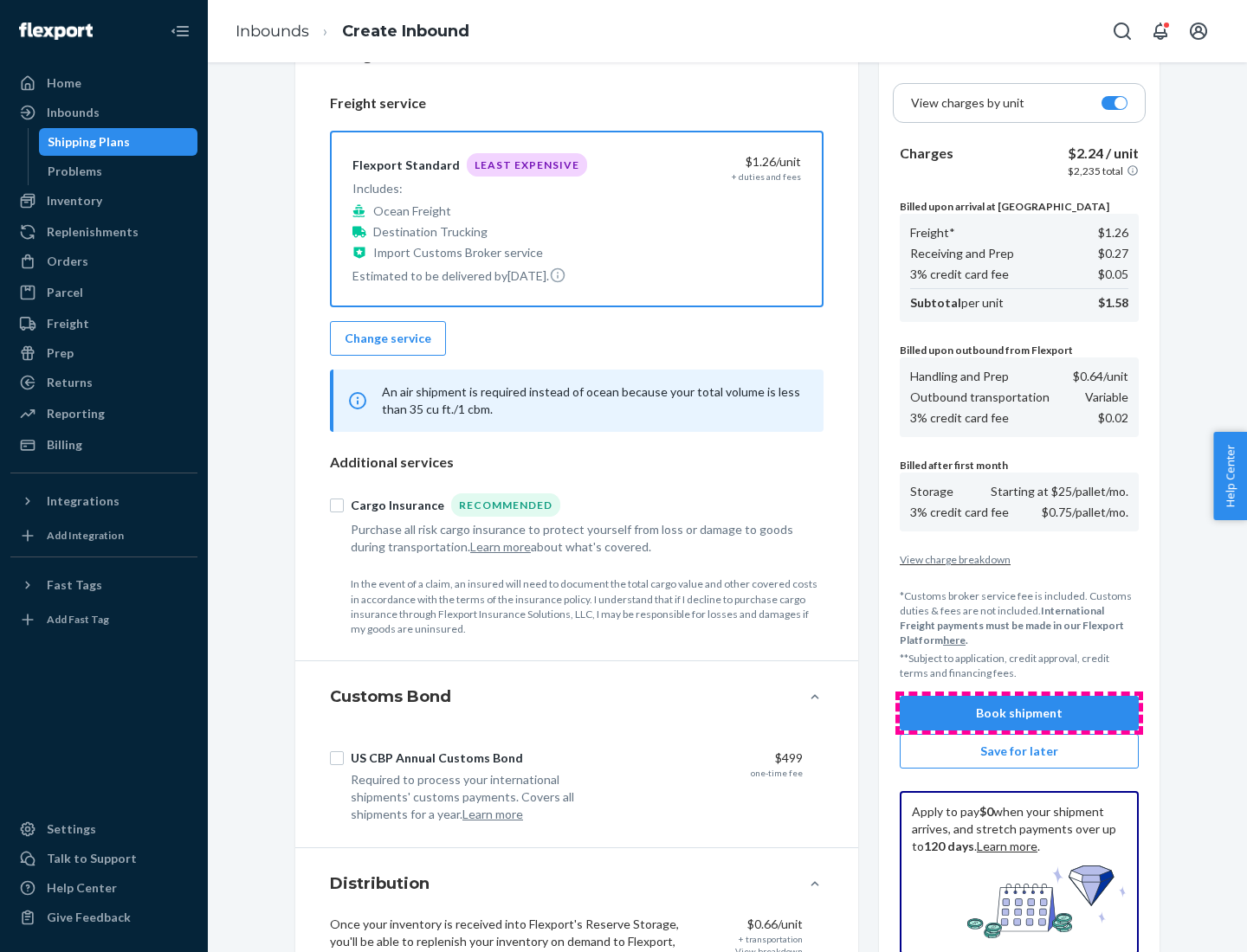
click at [1019, 714] on button "Book shipment" at bounding box center [1019, 714] width 239 height 35
